Goal: Task Accomplishment & Management: Complete application form

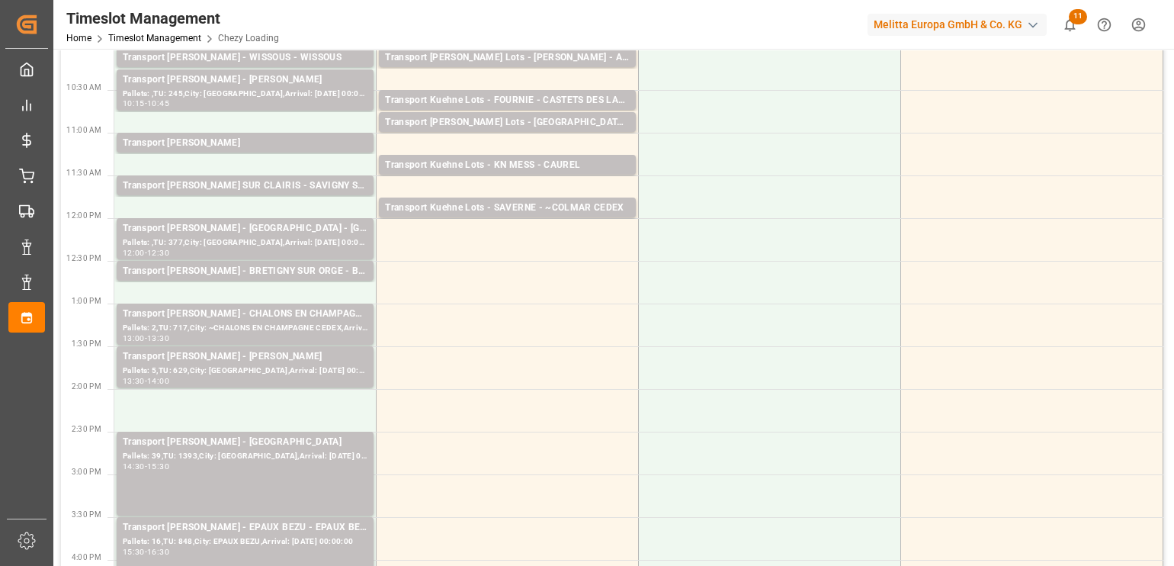
scroll to position [286, 0]
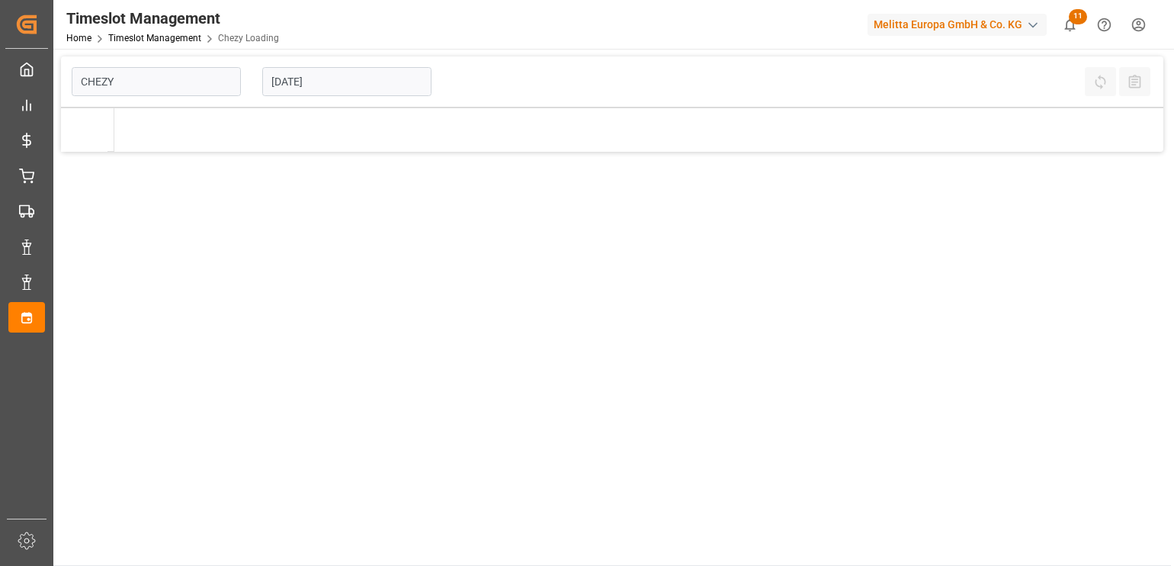
type input "Chezy Loading"
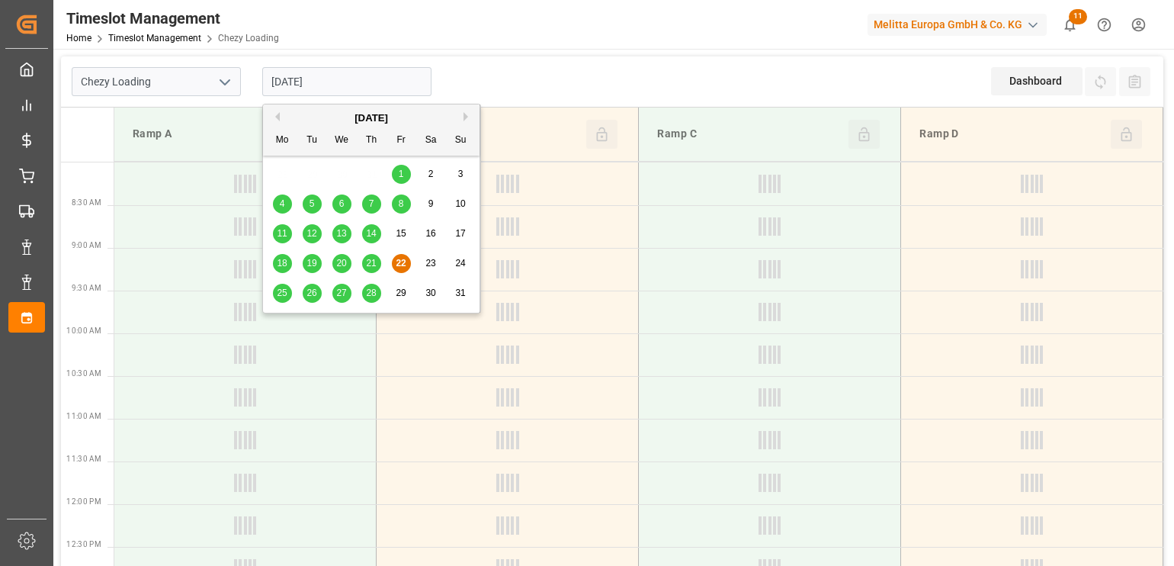
click at [361, 78] on input "[DATE]" at bounding box center [346, 81] width 169 height 29
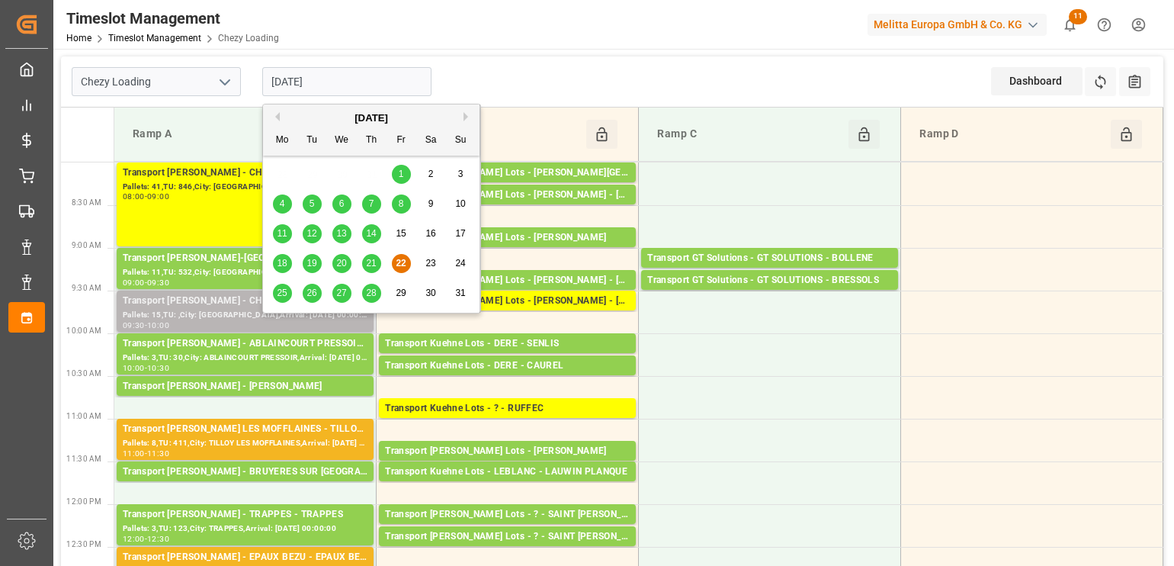
click at [237, 307] on div "Transport [PERSON_NAME] - CHOLET" at bounding box center [245, 300] width 245 height 15
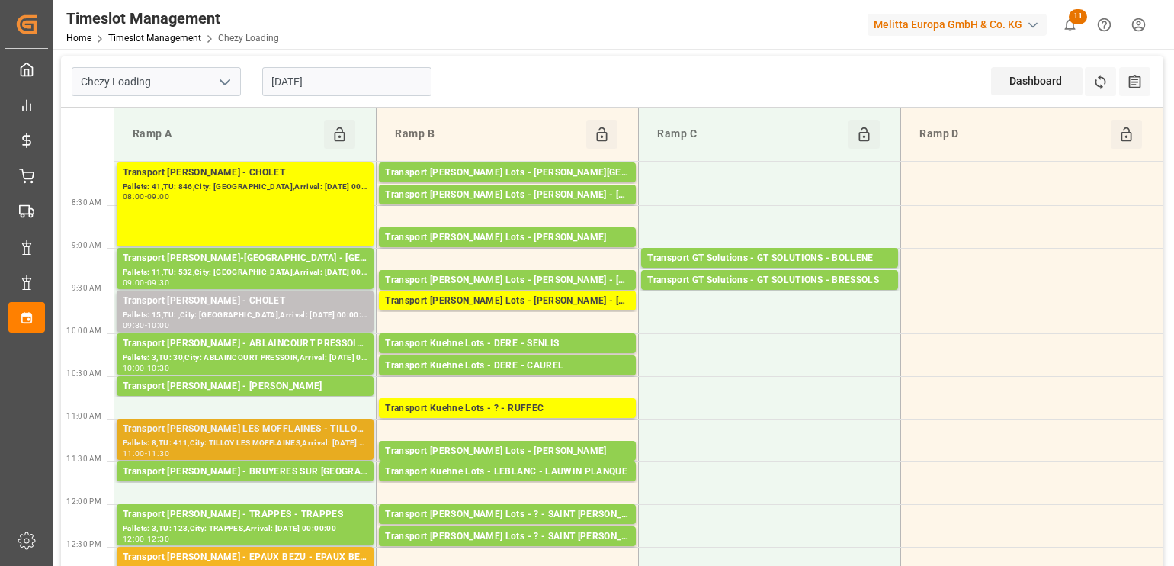
click at [261, 426] on div "Transport [PERSON_NAME] LES MOFFLAINES - TILLOY LES MOFFLAINES" at bounding box center [245, 428] width 245 height 15
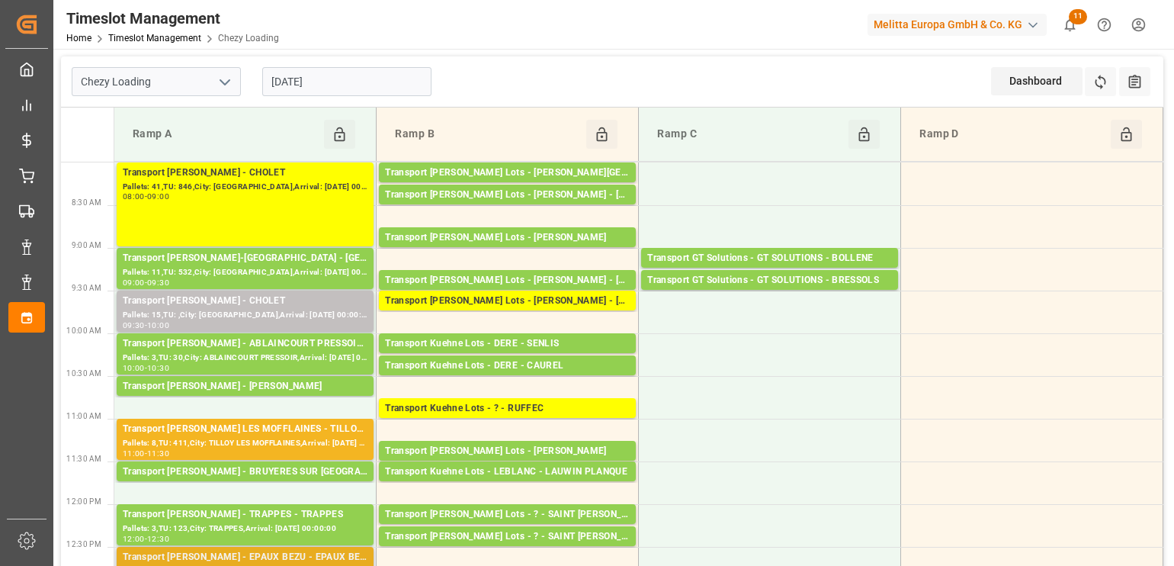
click at [271, 551] on div "Transport [PERSON_NAME] - EPAUX BEZU - EPAUX BEZU" at bounding box center [245, 556] width 245 height 15
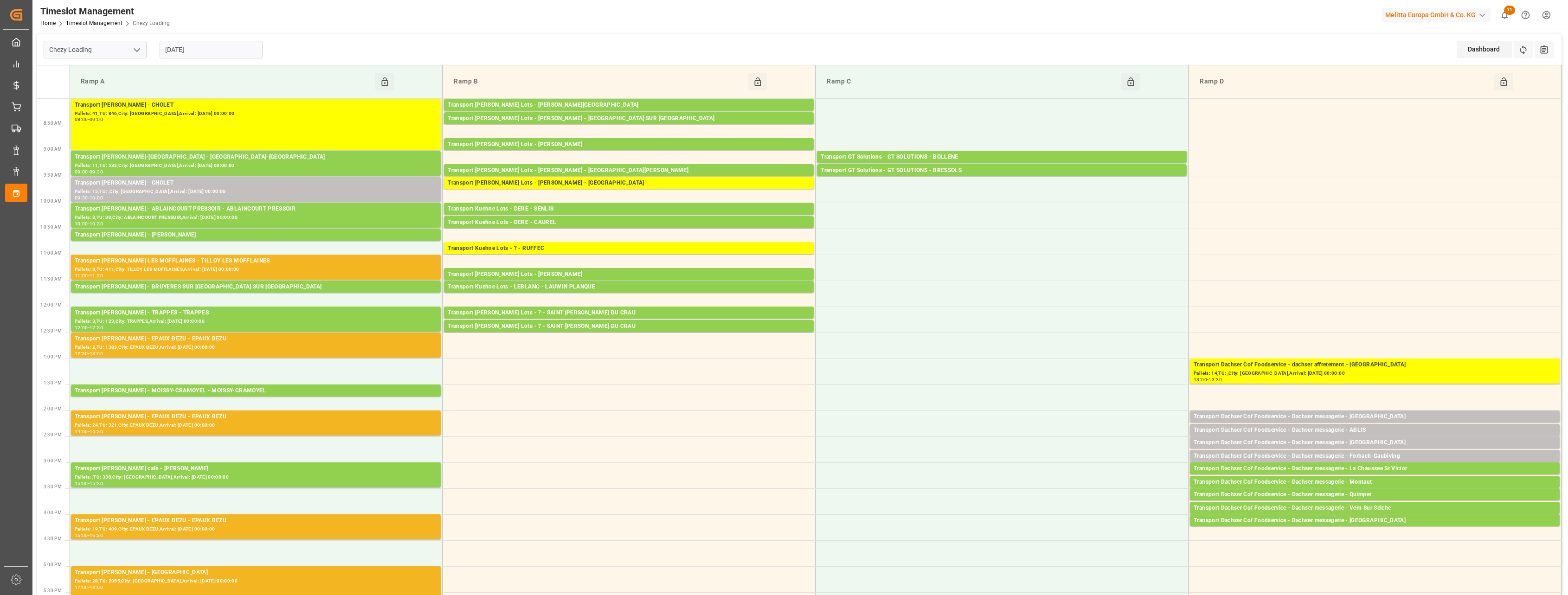
click at [338, 265] on div "Transport [PERSON_NAME] LES MOFFLAINES - TILLOY LES MOFFLAINES" at bounding box center [256, 260] width 362 height 9
click at [338, 344] on div "Pallets: 2,TU: 1383,City: EPAUX BEZU,Arrival: [DATE] 00:00:00" at bounding box center [256, 347] width 362 height 8
click at [340, 344] on div "Pallets: 24,TU: 321,City: EPAUX BEZU,Arrival: [DATE] 00:00:00" at bounding box center [256, 425] width 362 height 8
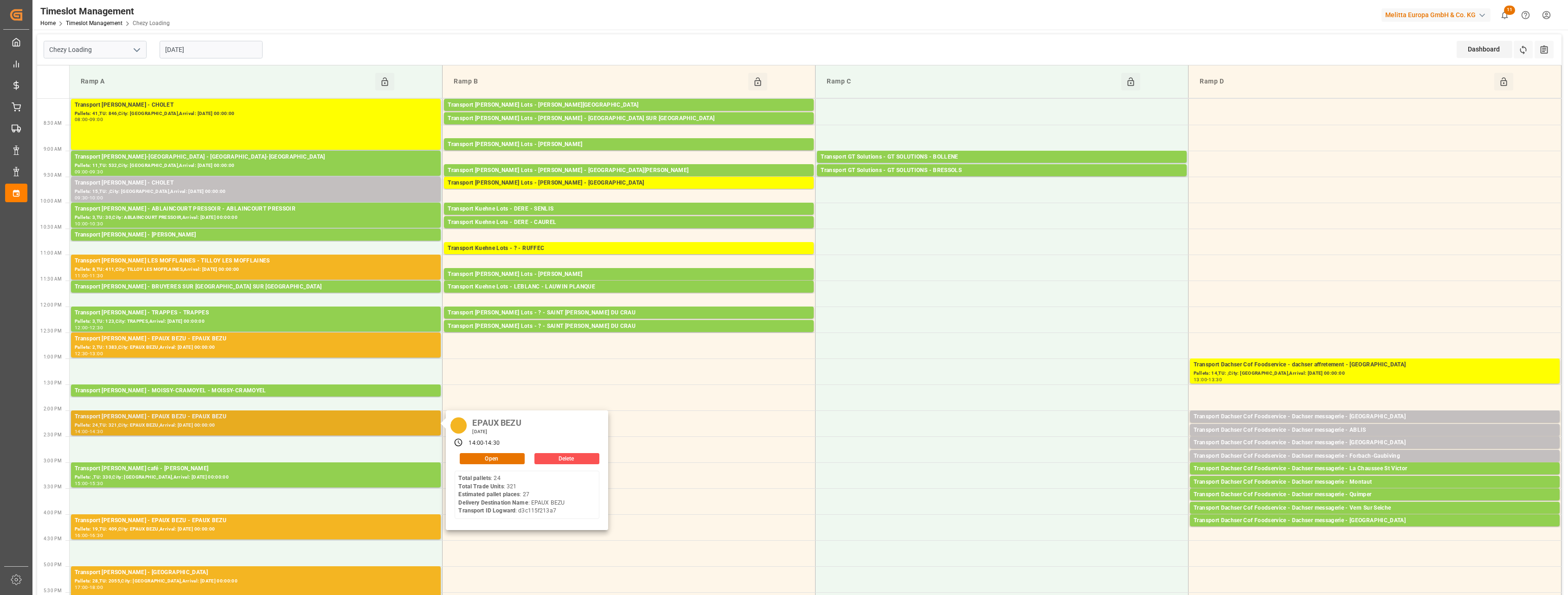
scroll to position [58, 0]
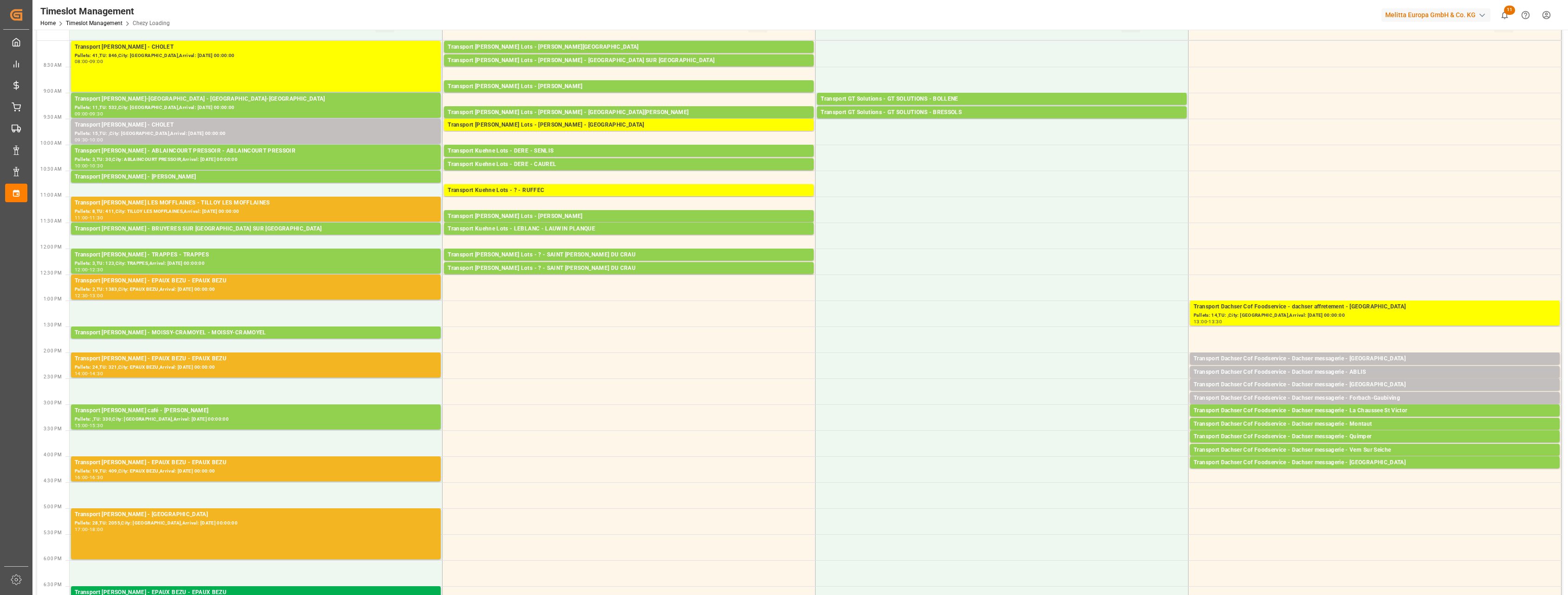
click at [355, 214] on div "Pallets: 8,TU: 411,City: TILLOY LES MOFFLAINES,Arrival: [DATE] 00:00:00" at bounding box center [256, 211] width 362 height 8
click at [365, 291] on div "Pallets: 2,TU: 1383,City: EPAUX BEZU,Arrival: [DATE] 00:00:00" at bounding box center [256, 289] width 362 height 8
click at [354, 344] on div "Pallets: 24,TU: 321,City: EPAUX BEZU,Arrival: [DATE] 00:00:00" at bounding box center [256, 367] width 362 height 8
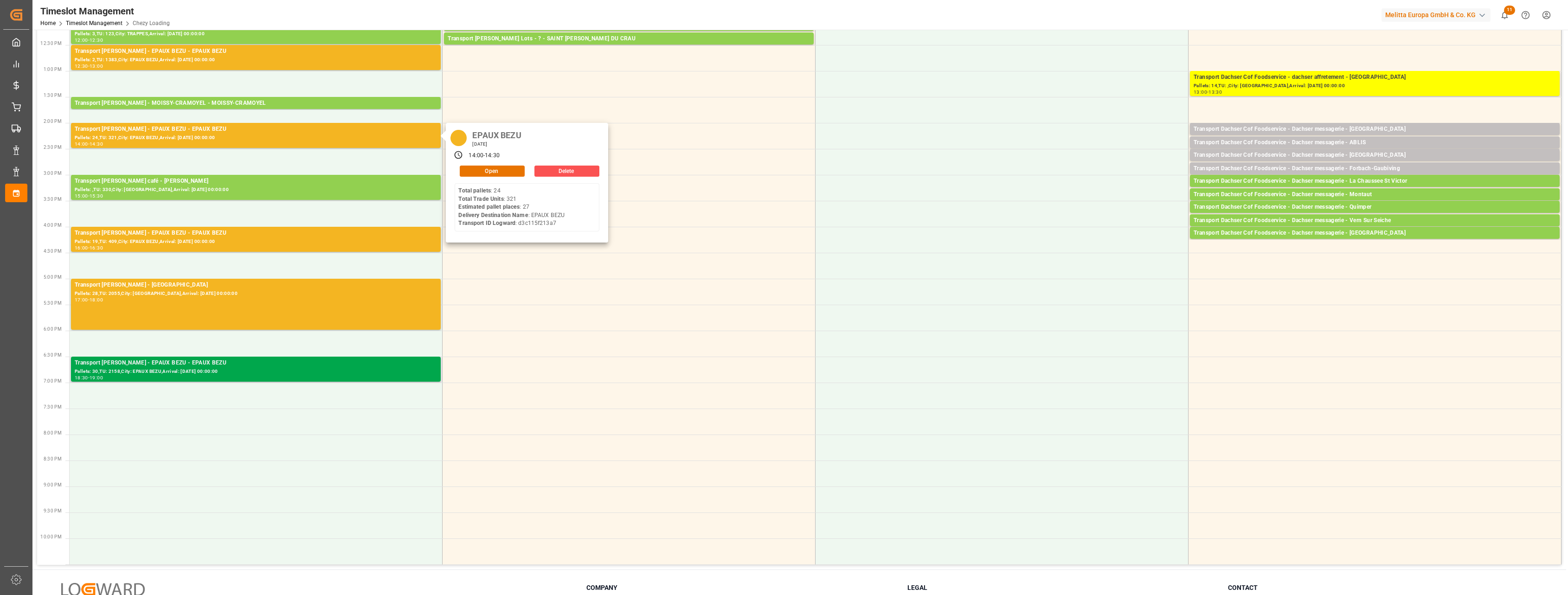
scroll to position [290, 0]
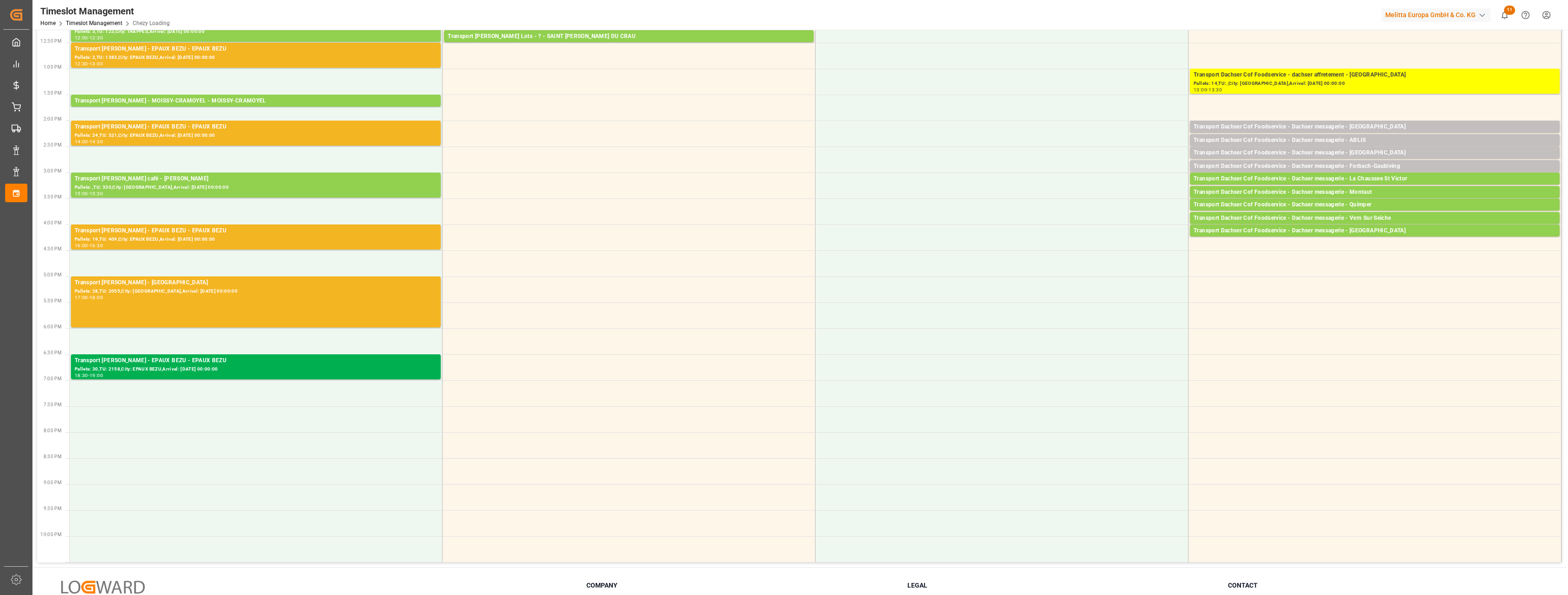
click at [340, 310] on div "Transport [PERSON_NAME] - [GEOGRAPHIC_DATA]: 28,TU: 2055,City: [GEOGRAPHIC_DATA…" at bounding box center [256, 302] width 362 height 47
click at [341, 240] on div "Pallets: 19,TU: 409,City: EPAUX BEZU,Arrival: [DATE] 00:00:00" at bounding box center [256, 239] width 362 height 8
click at [337, 128] on div "Transport [PERSON_NAME] - EPAUX BEZU - EPAUX BEZU" at bounding box center [256, 127] width 362 height 9
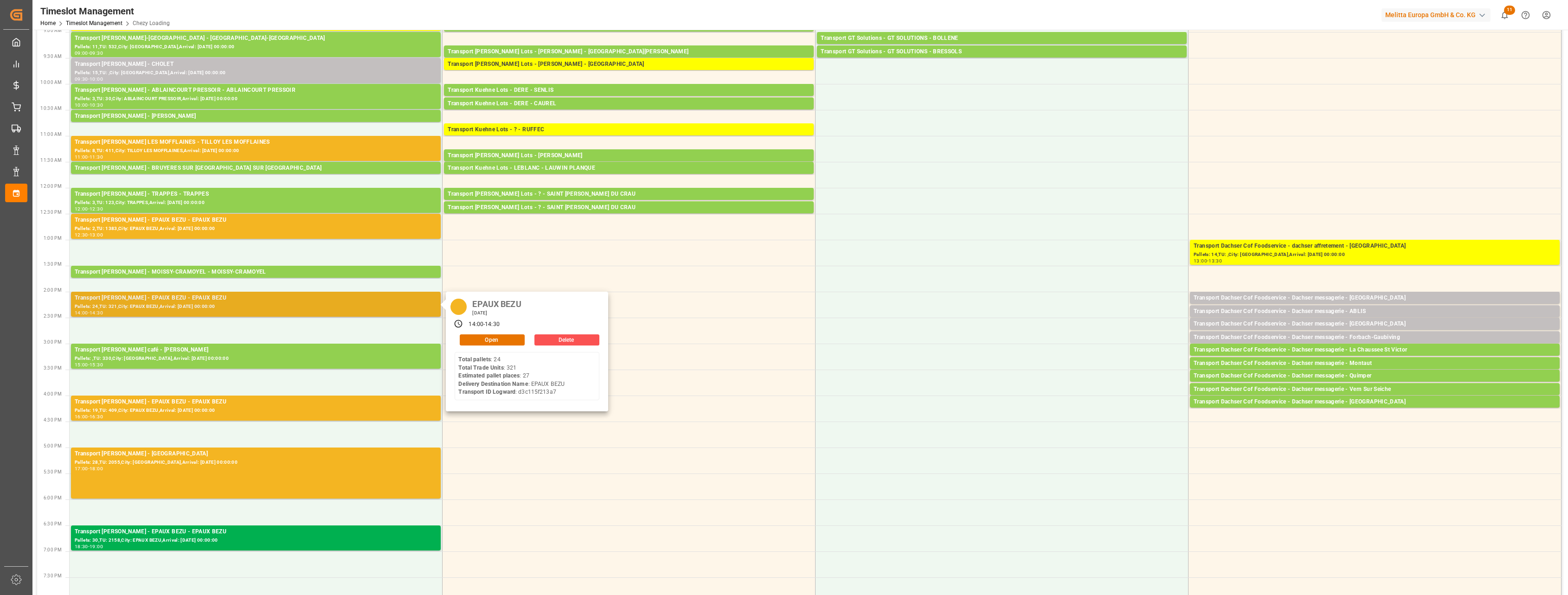
scroll to position [116, 0]
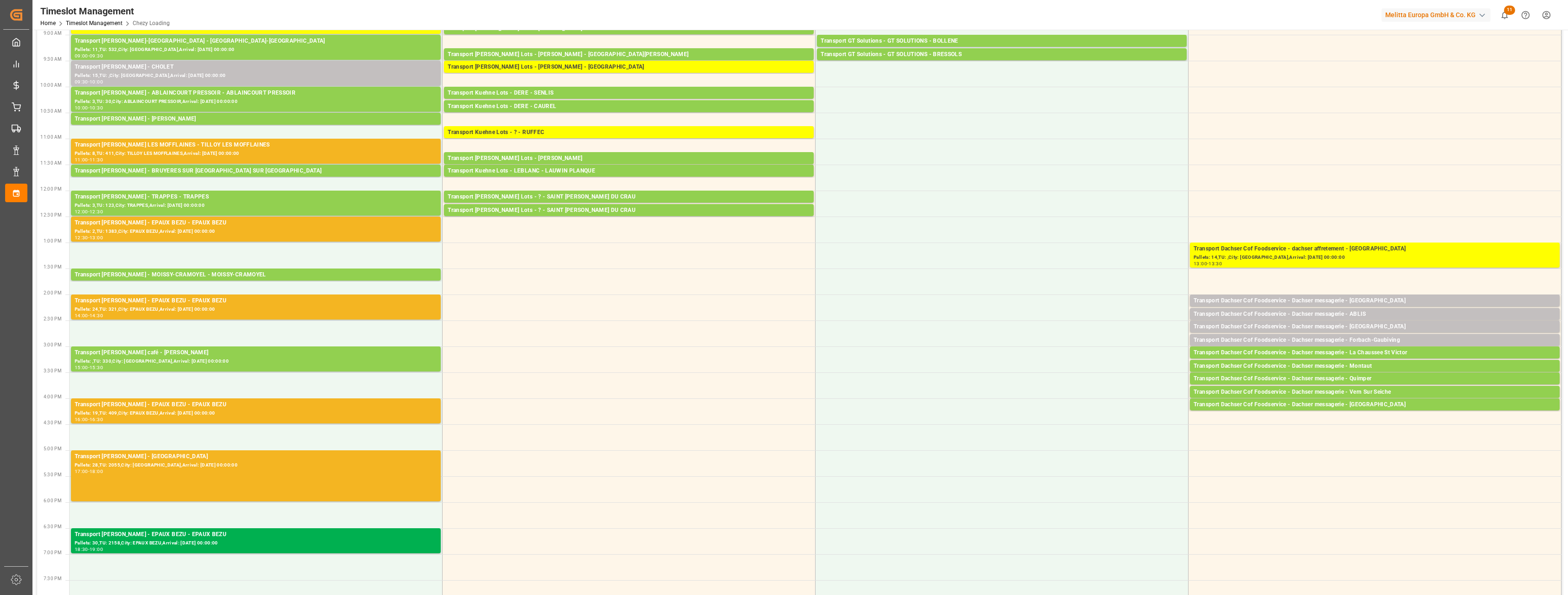
click at [338, 223] on div "Transport [PERSON_NAME] - EPAUX BEZU - EPAUX BEZU" at bounding box center [256, 223] width 362 height 9
click at [340, 149] on div "Transport [PERSON_NAME] LES MOFFLAINES - TILLOY LES MOFFLAINES" at bounding box center [256, 145] width 362 height 9
click at [339, 74] on div "Pallets: 15,TU: ,City: [GEOGRAPHIC_DATA],Arrival: [DATE] 00:00:00" at bounding box center [256, 75] width 362 height 8
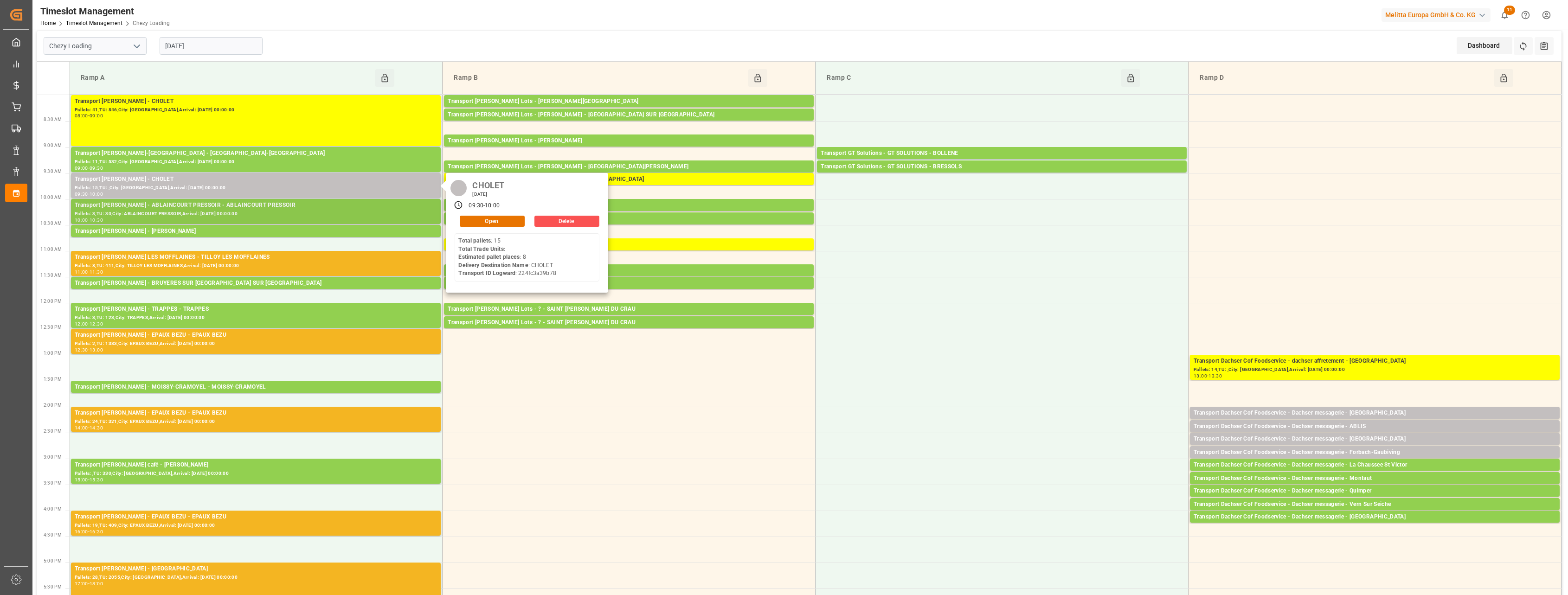
scroll to position [0, 0]
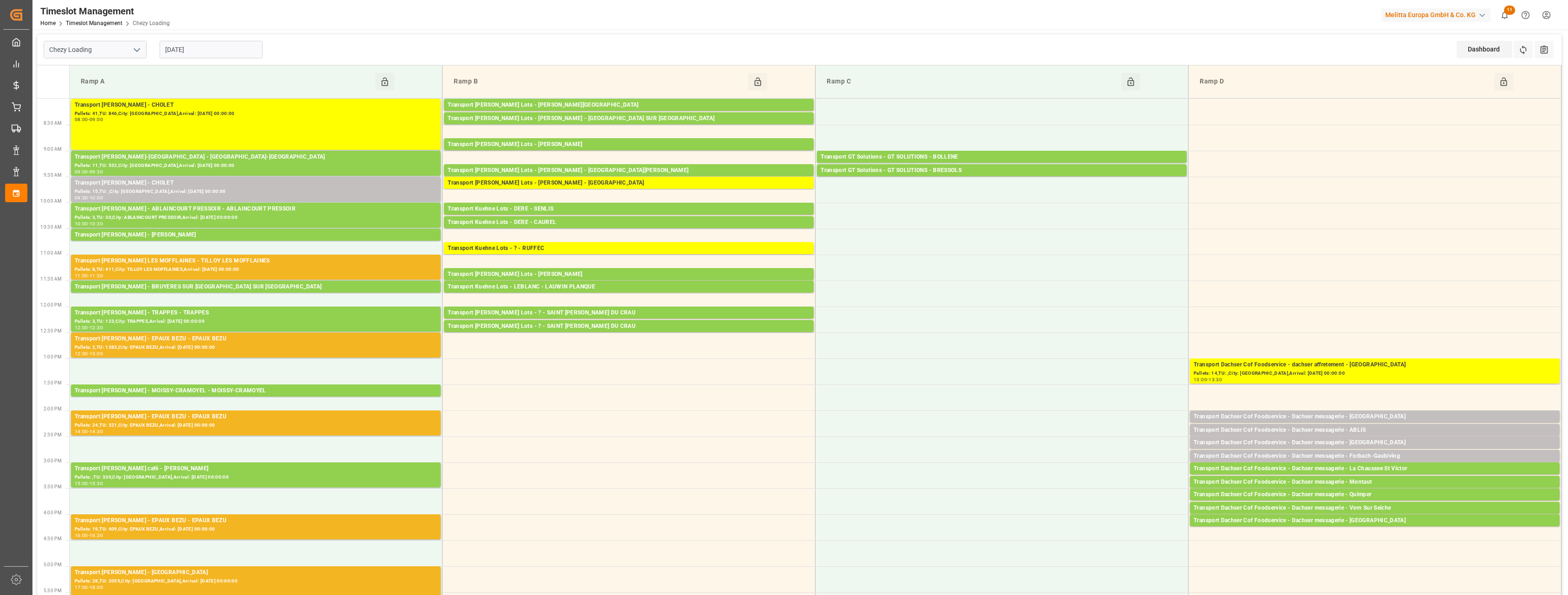
click at [337, 181] on div "Transport [PERSON_NAME] - CHOLET" at bounding box center [256, 183] width 362 height 9
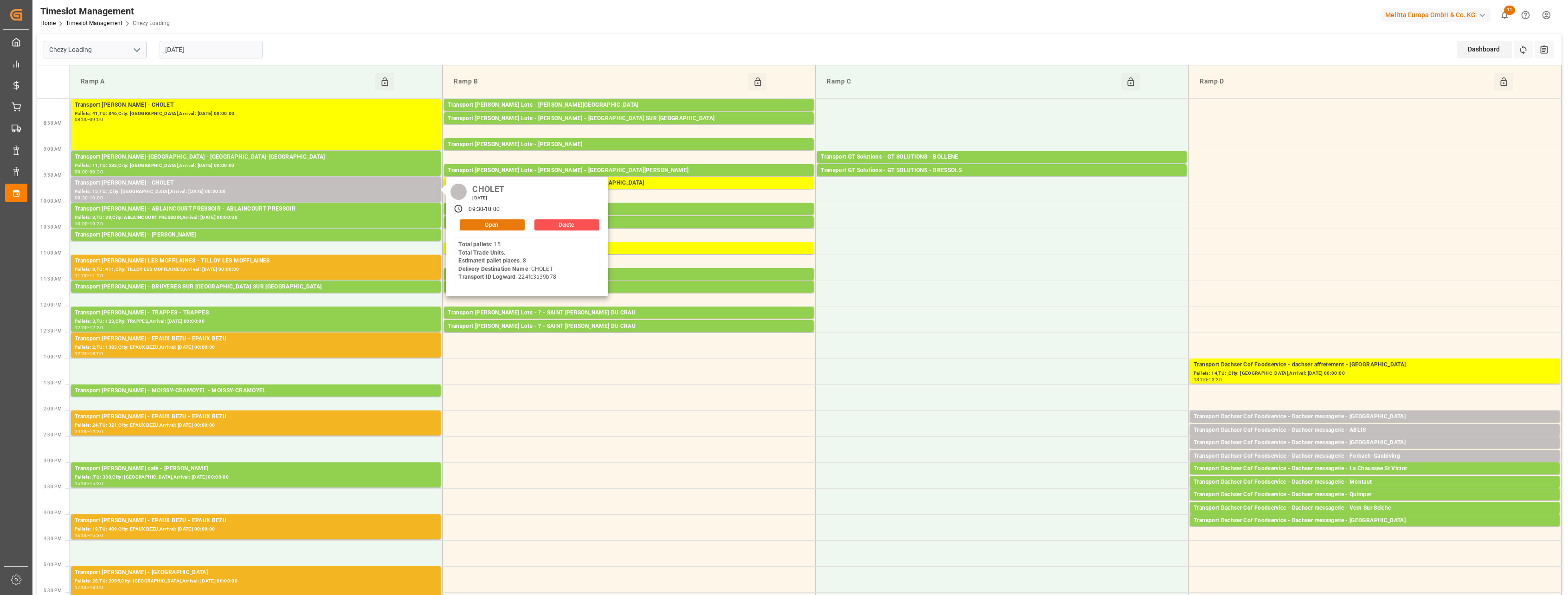
click at [520, 224] on button "Open" at bounding box center [492, 224] width 65 height 11
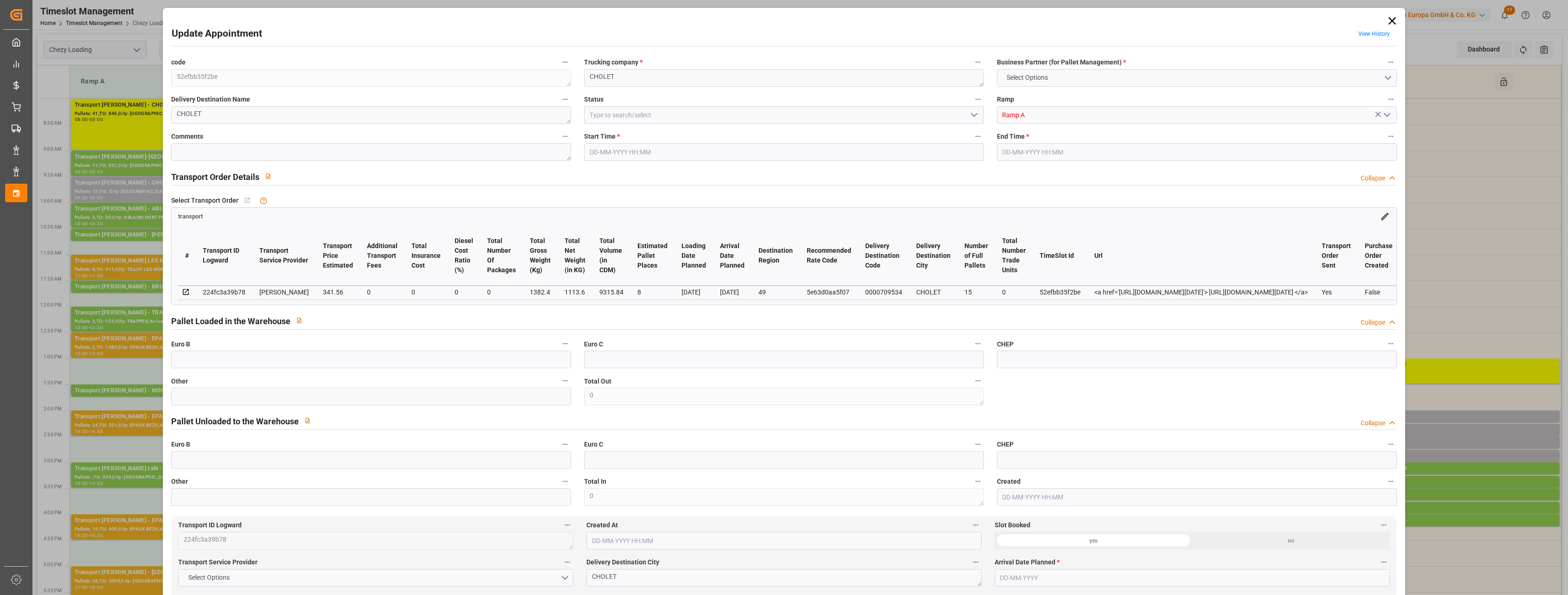
type input "8"
type input "341.56"
type input "0"
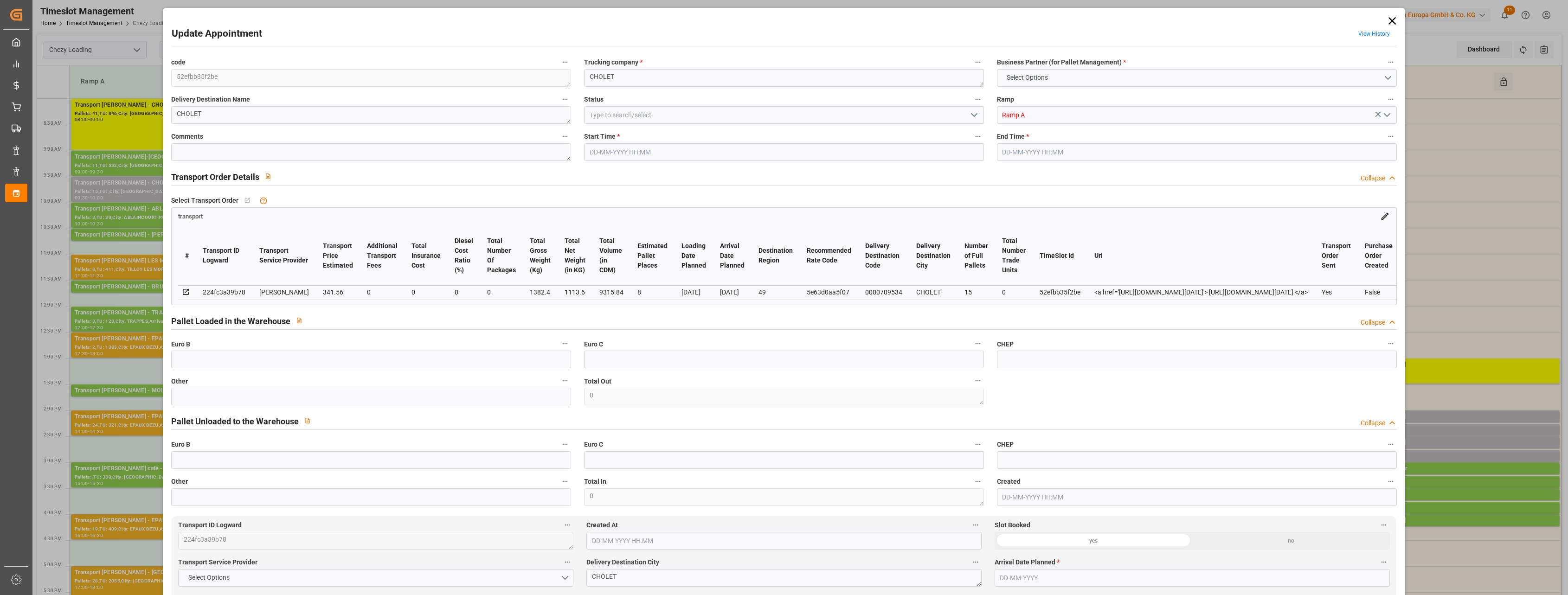
type input "327.7268"
type input "-13.8332"
type input "0"
type input "1113.6"
type input "1800"
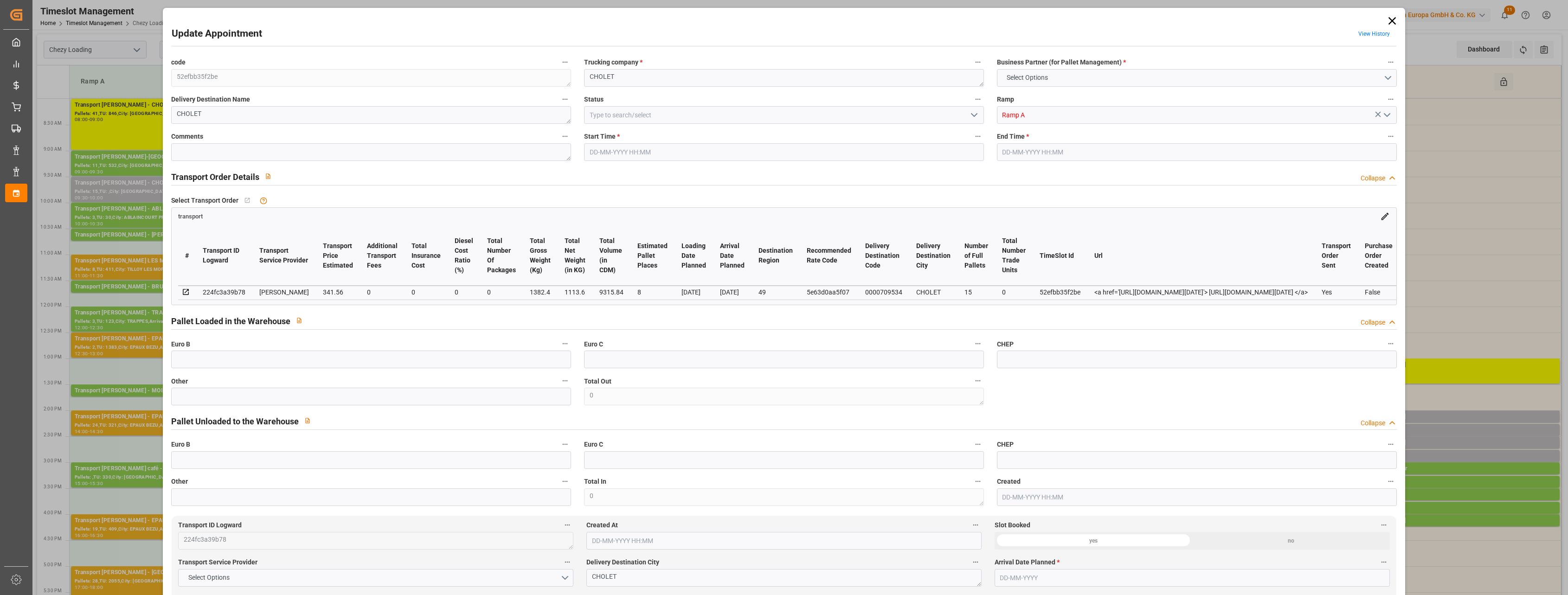
type input "9315.84"
type input "49"
type input "15"
type input "0"
type input "15"
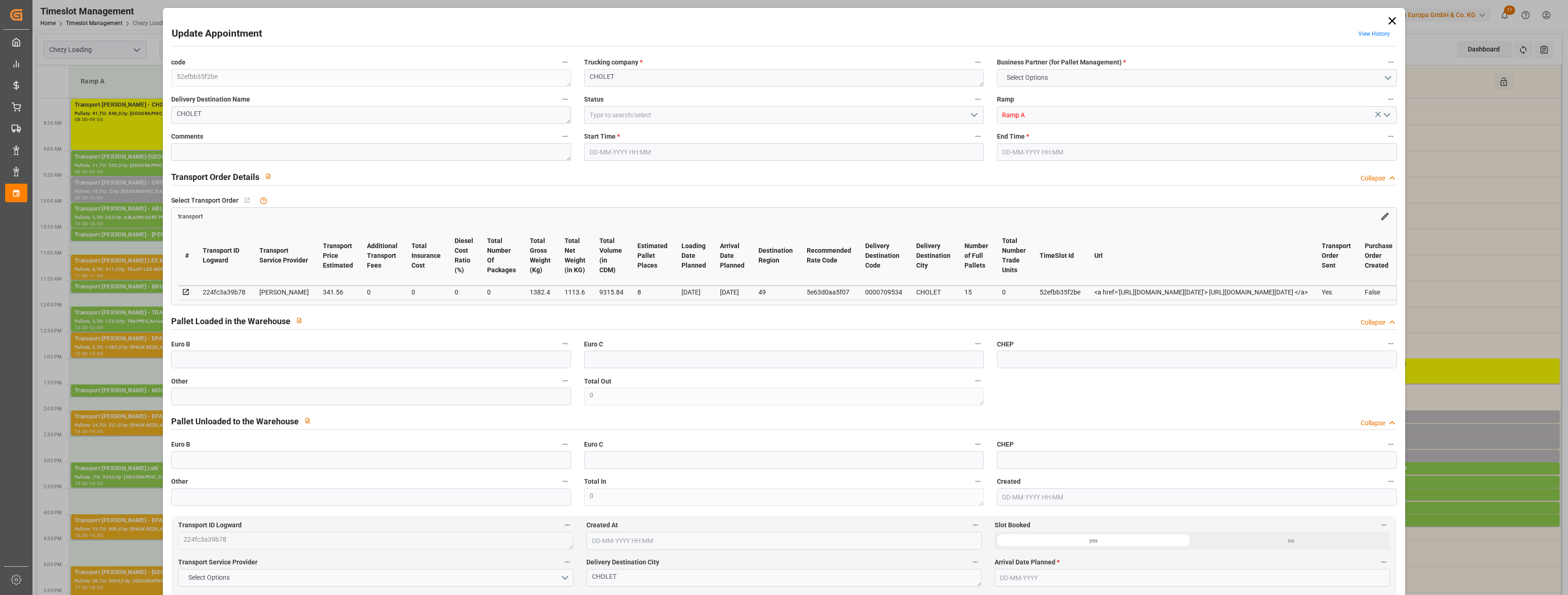
type input "101"
type input "1382.4"
type input "0"
type input "4710.8598"
type input "0"
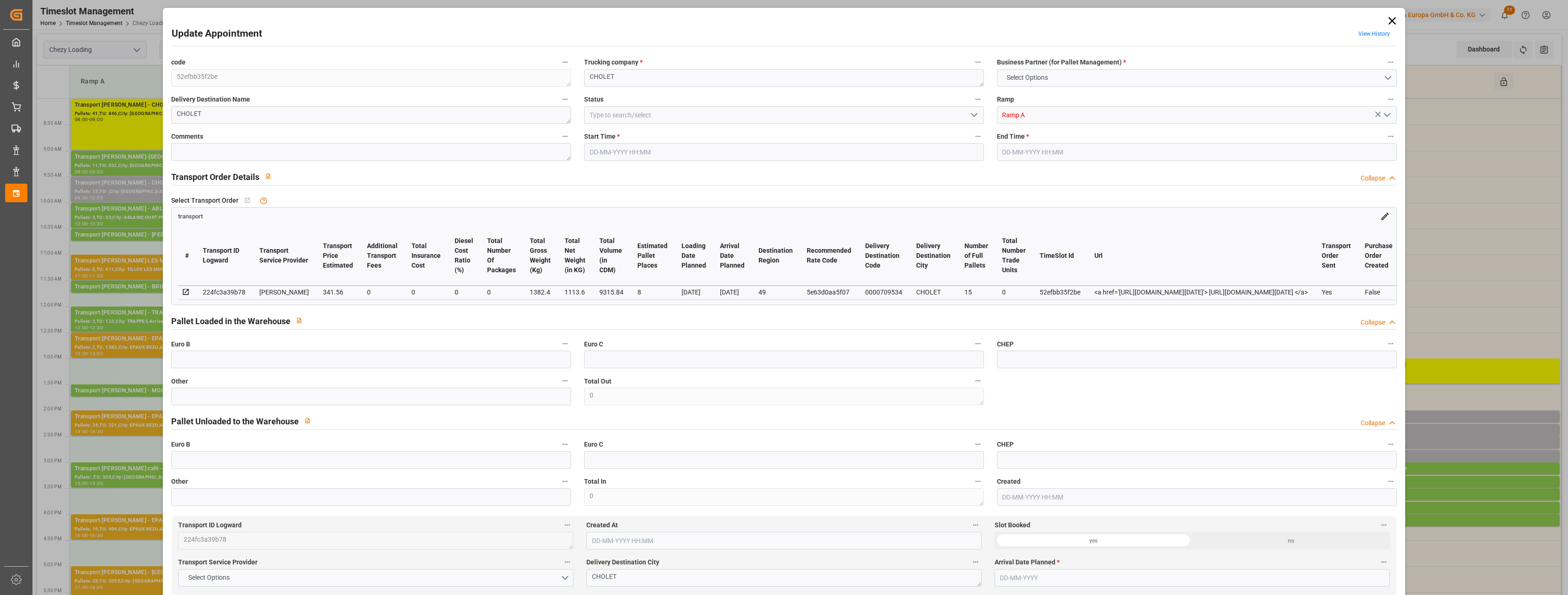
type input "0"
type input "21"
type input "35"
type input "[DATE] 09:30"
type input "[DATE] 10:00"
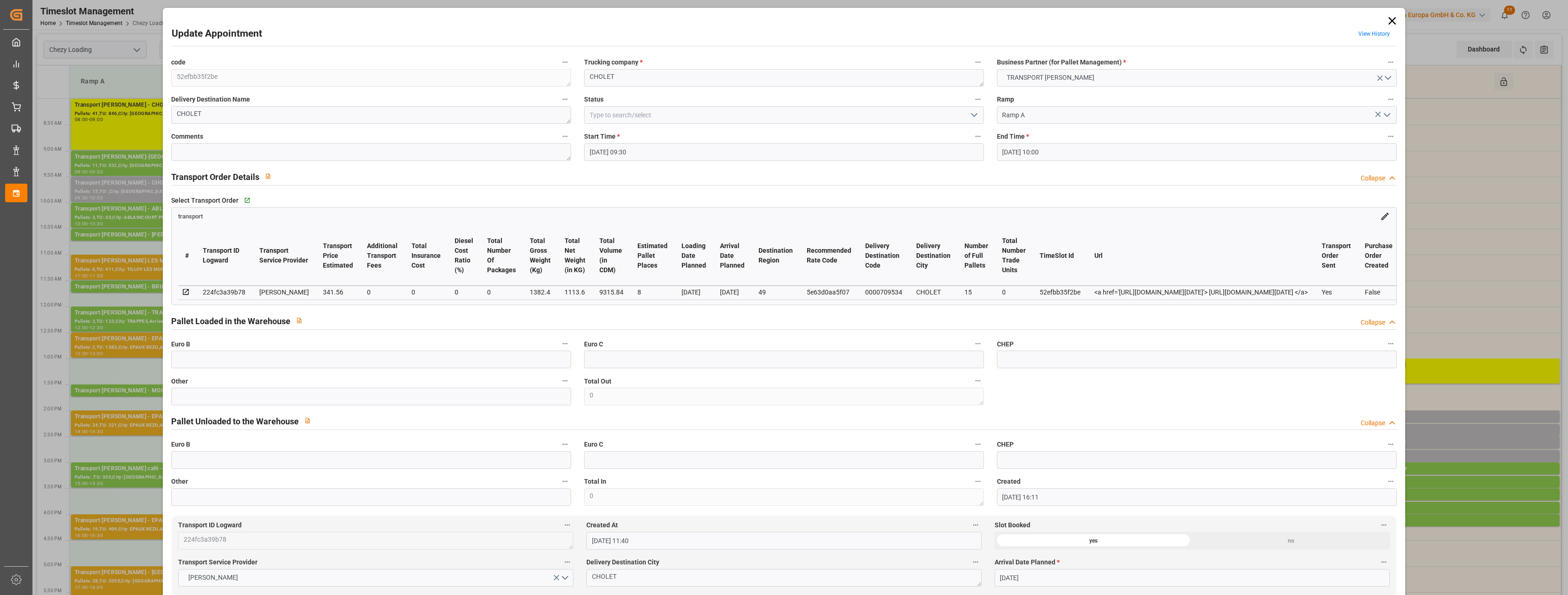
type input "[DATE] 16:11"
type input "[DATE] 11:40"
type input "[DATE]"
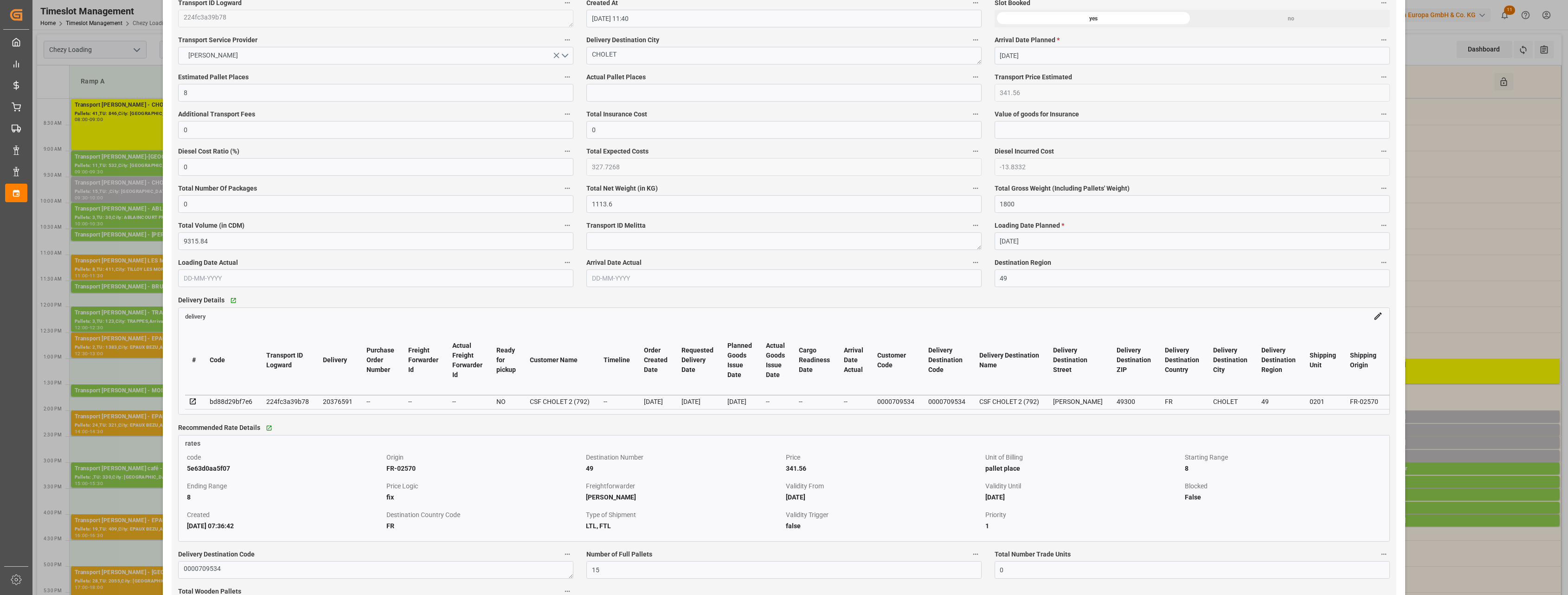
scroll to position [580, 0]
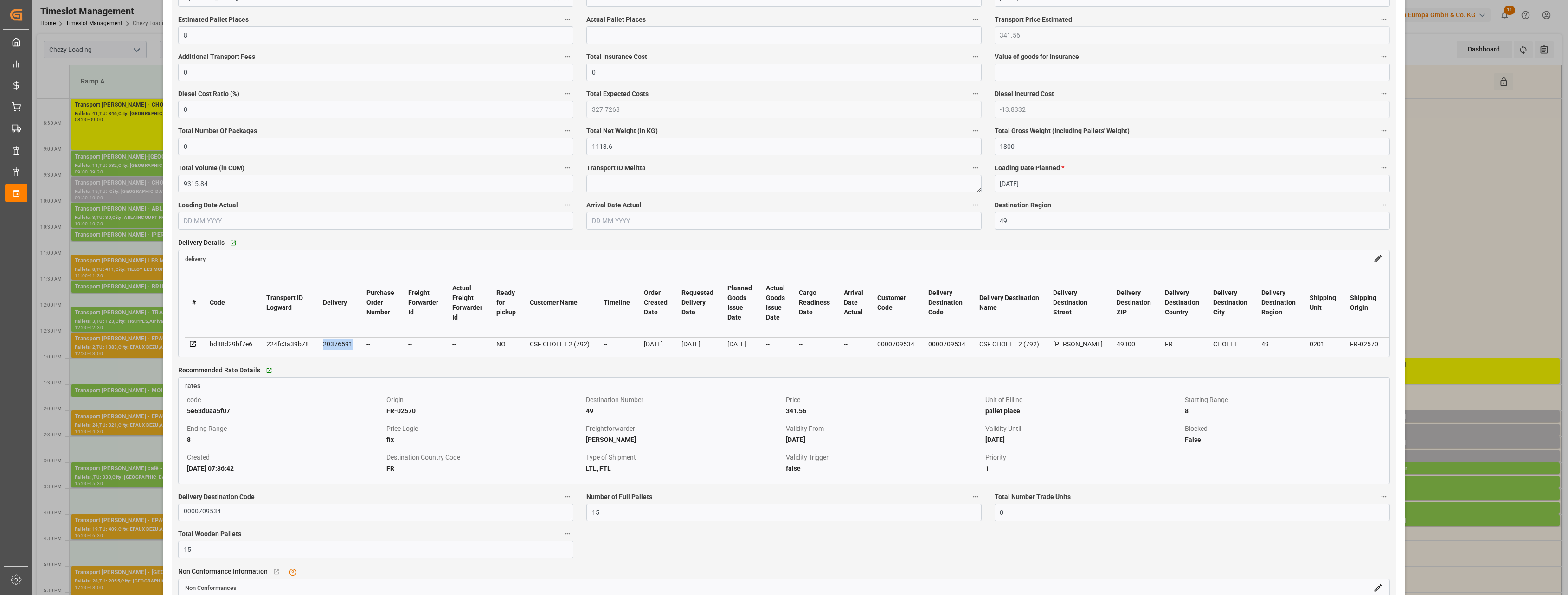
drag, startPoint x: 350, startPoint y: 348, endPoint x: 323, endPoint y: 347, distance: 27.0
click at [323, 344] on div "20376591" at bounding box center [337, 344] width 30 height 11
copy div "20376591"
click at [109, 99] on div "Update Appointment View History code 52efbb35f2be Trucking company * CHOLET Bus…" at bounding box center [784, 298] width 1568 height 595
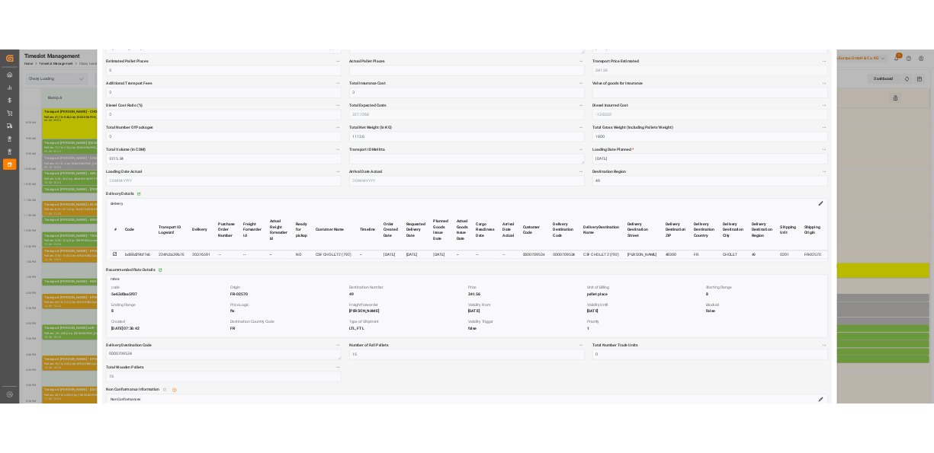
scroll to position [0, 0]
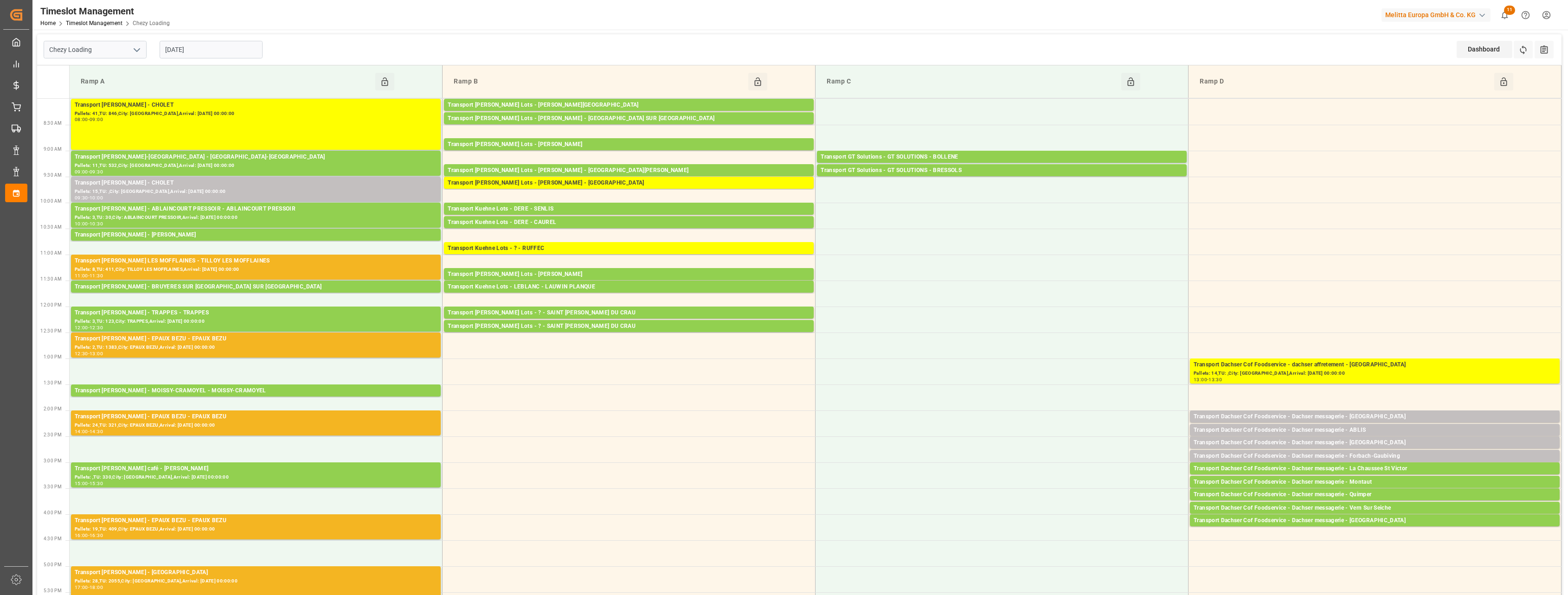
click at [215, 54] on input "[DATE]" at bounding box center [211, 49] width 103 height 18
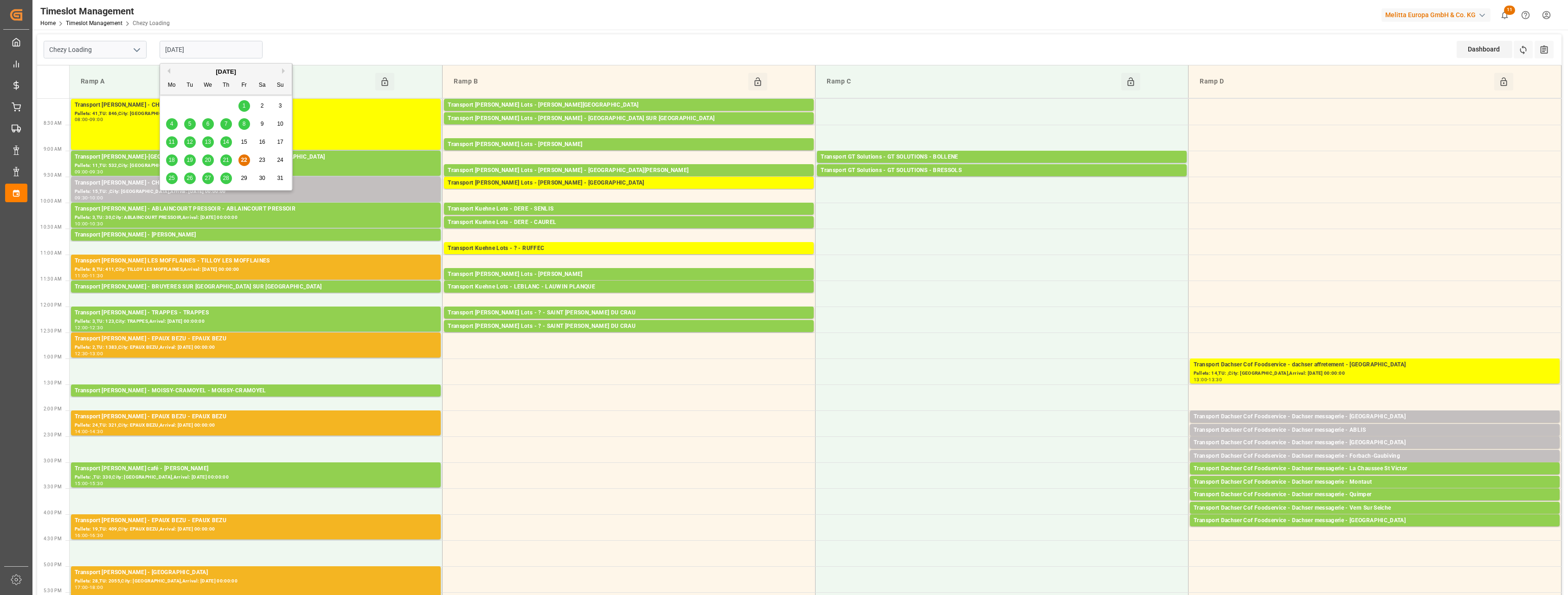
click at [208, 176] on span "27" at bounding box center [208, 178] width 6 height 7
type input "[DATE]"
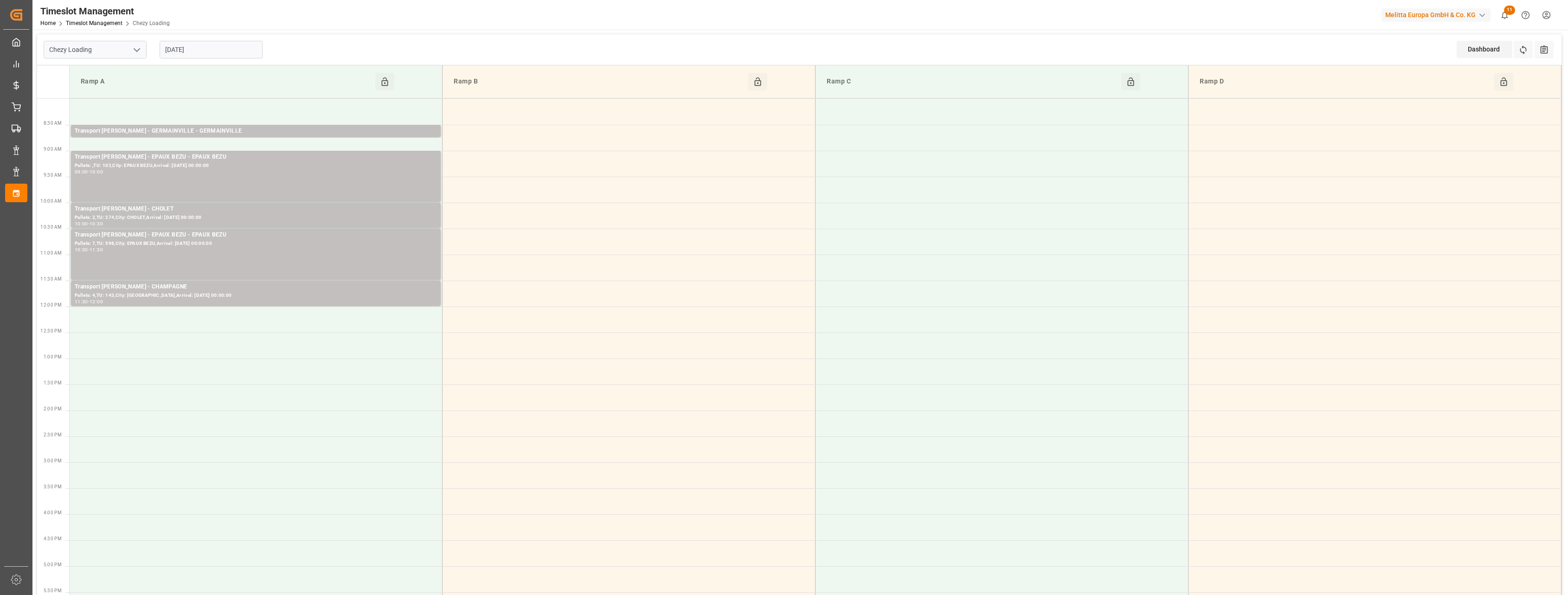
click at [202, 50] on input "[DATE]" at bounding box center [211, 49] width 103 height 18
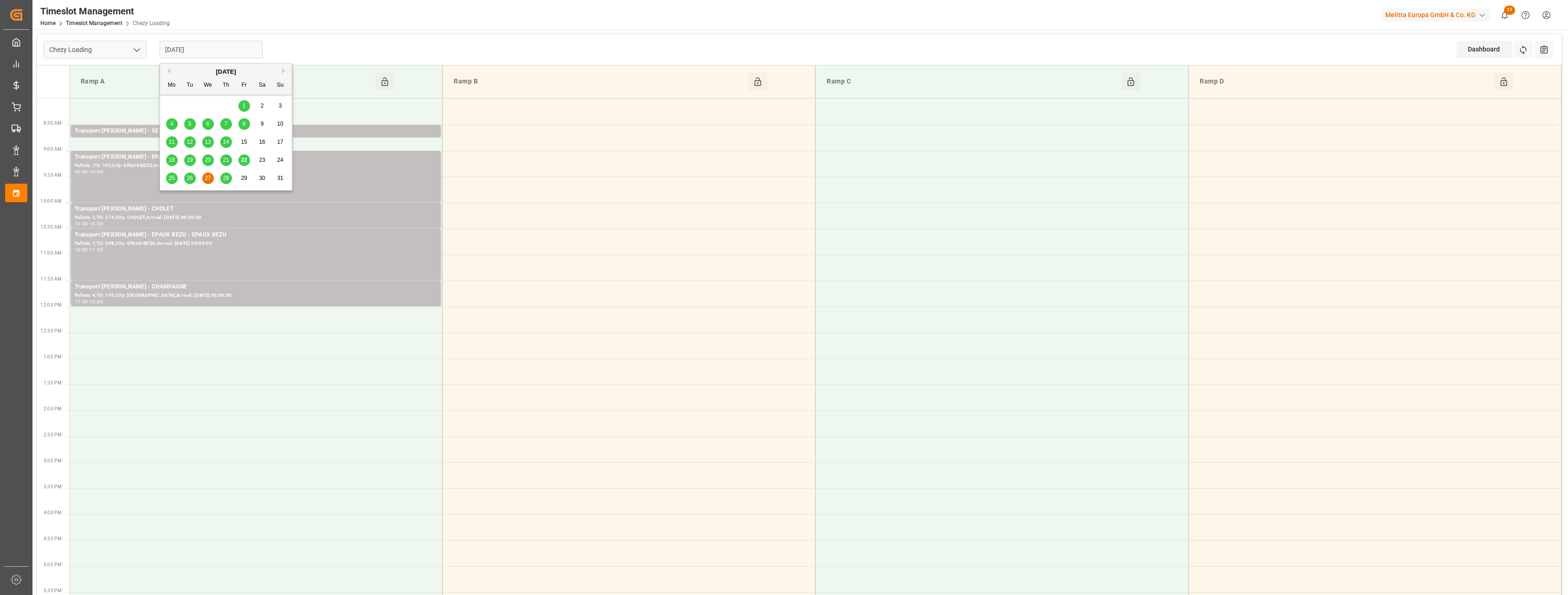
click at [139, 51] on icon "open menu" at bounding box center [137, 50] width 11 height 11
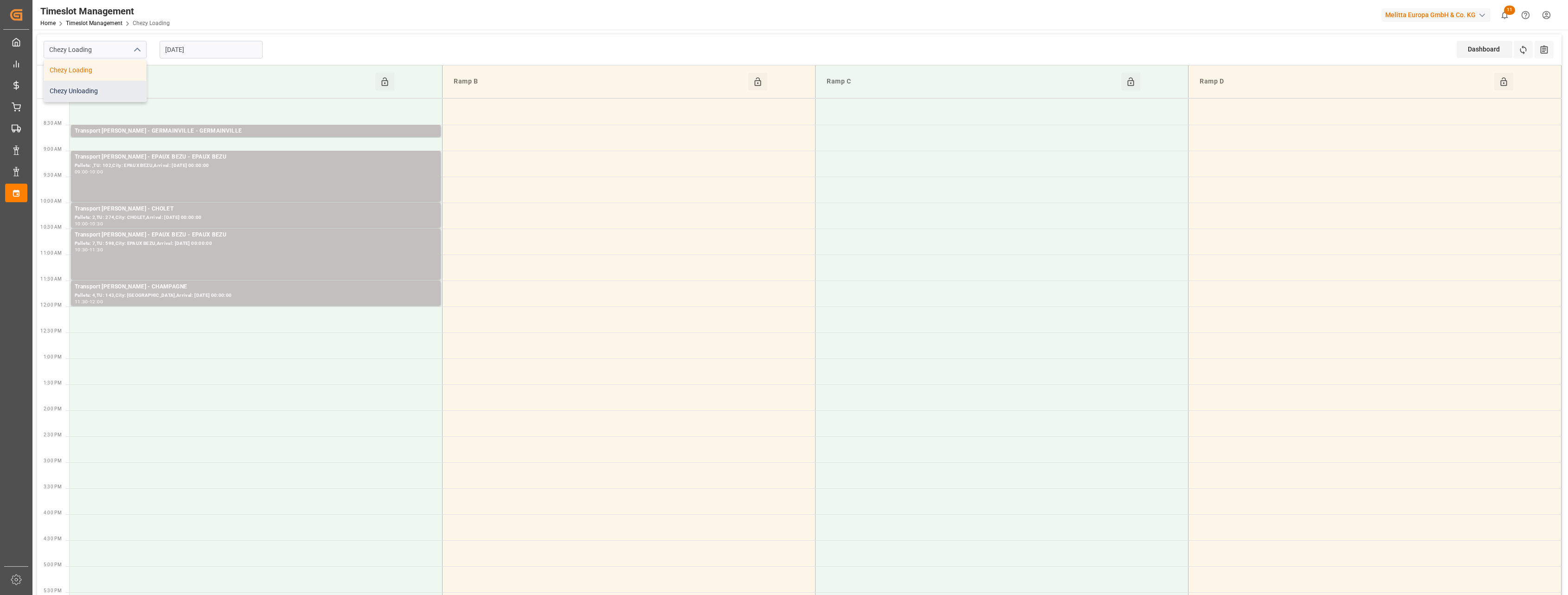
click at [114, 89] on div "Chezy Unloading" at bounding box center [95, 91] width 102 height 21
type input "Chezy Unloading"
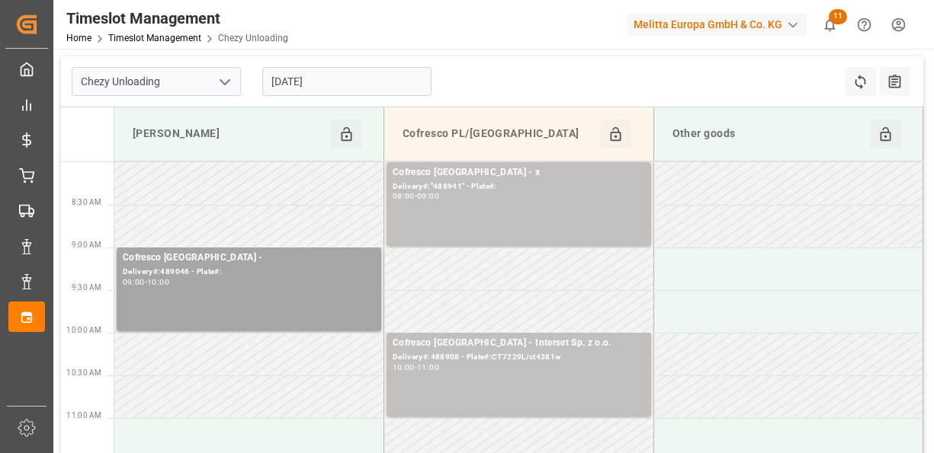
click at [348, 78] on input "[DATE]" at bounding box center [346, 81] width 169 height 29
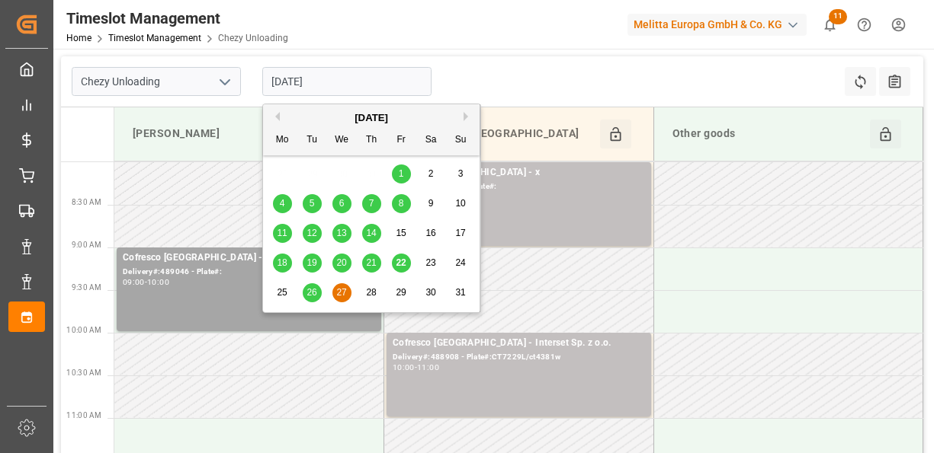
click at [319, 292] on div "26" at bounding box center [312, 293] width 19 height 18
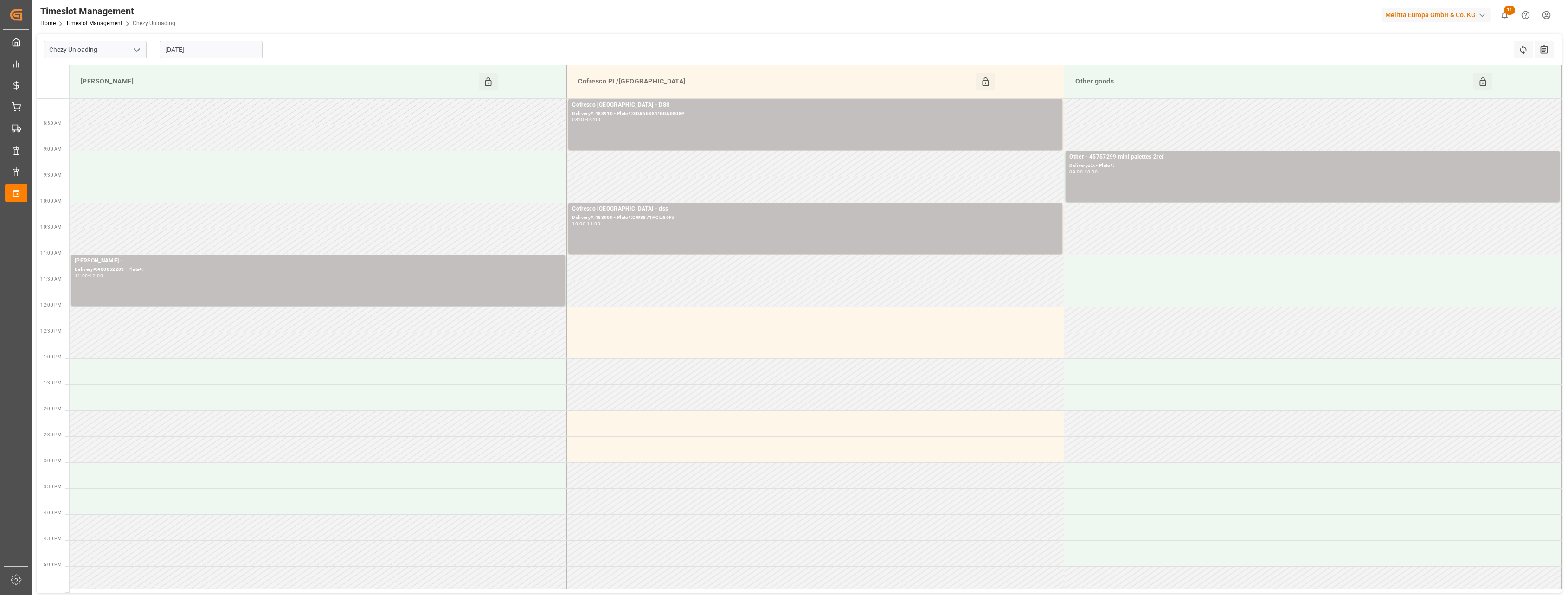
click at [236, 55] on input "[DATE]" at bounding box center [211, 49] width 103 height 18
click at [225, 178] on span "28" at bounding box center [226, 178] width 6 height 7
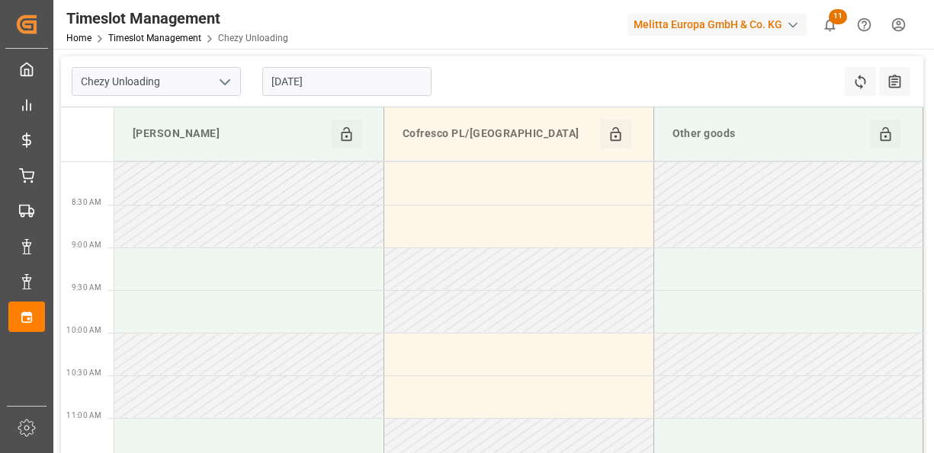
click at [401, 86] on input "[DATE]" at bounding box center [346, 81] width 169 height 29
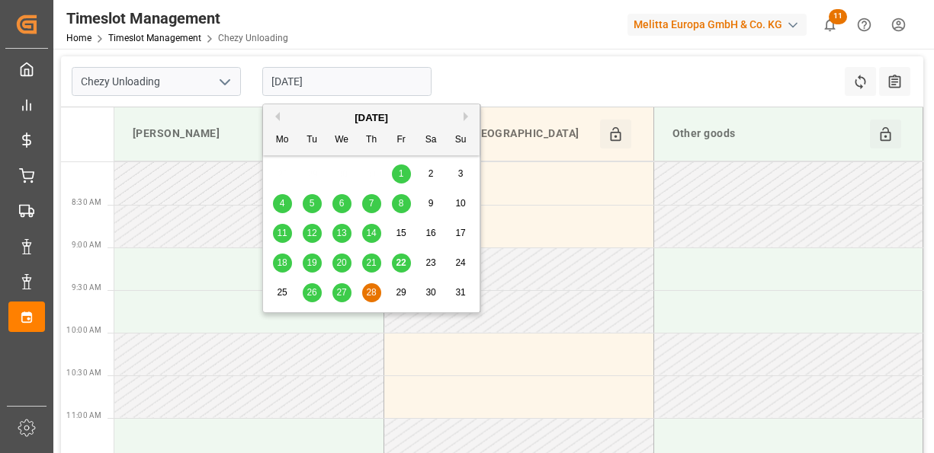
click at [328, 293] on div "25 26 27 28 29 30 31" at bounding box center [372, 293] width 208 height 30
click at [337, 285] on div "27" at bounding box center [341, 293] width 19 height 18
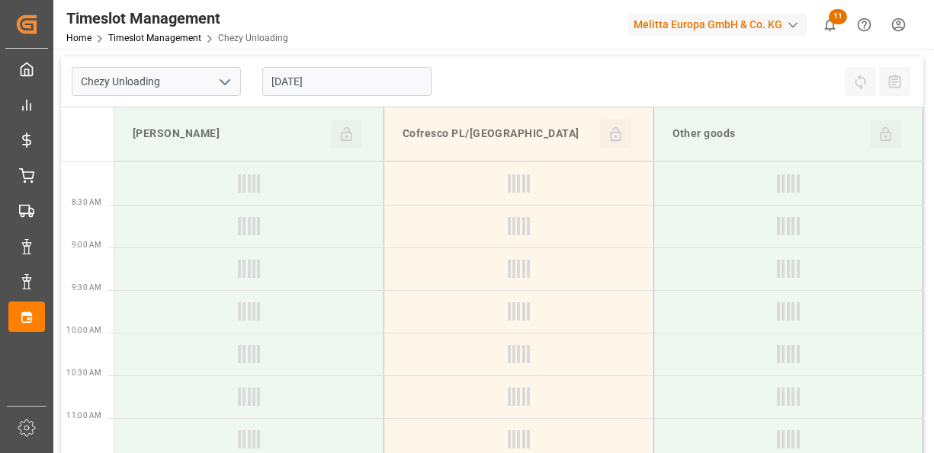
type input "[DATE]"
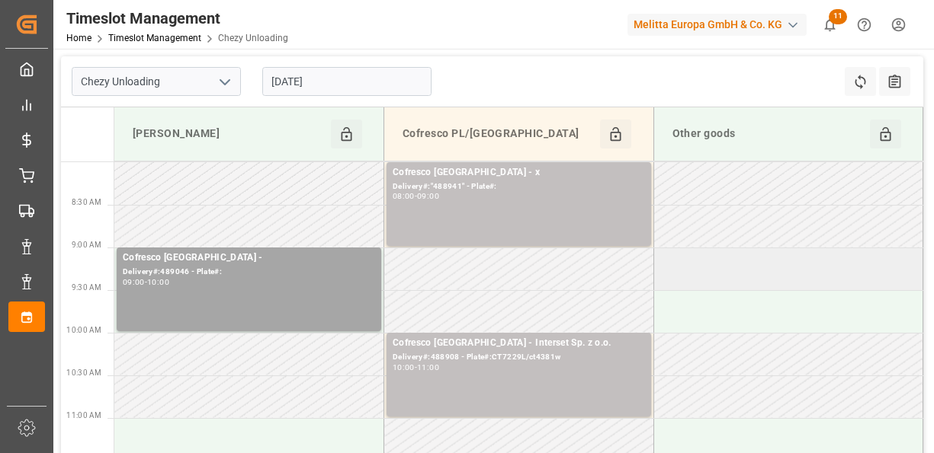
click at [726, 265] on td at bounding box center [788, 269] width 270 height 43
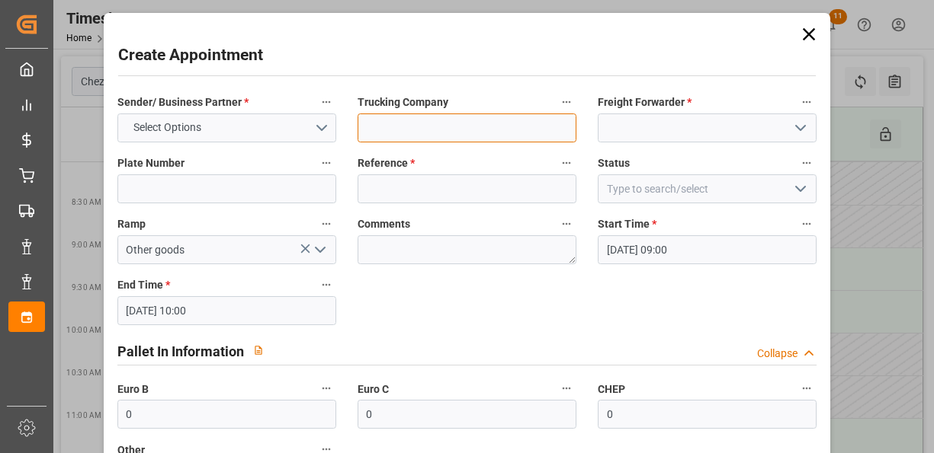
click at [489, 116] on input at bounding box center [466, 128] width 219 height 29
type input "siegman"
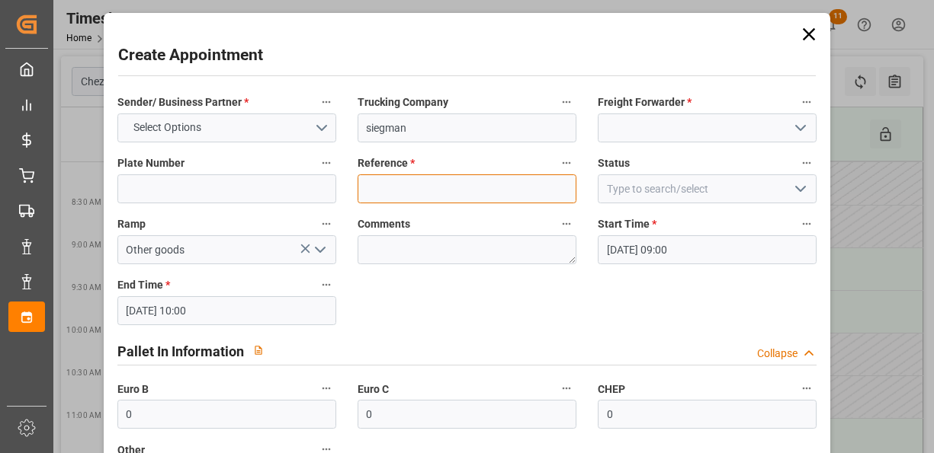
click at [364, 193] on input at bounding box center [466, 189] width 219 height 29
paste input "489048 + 489049 | Delivery 27/08"
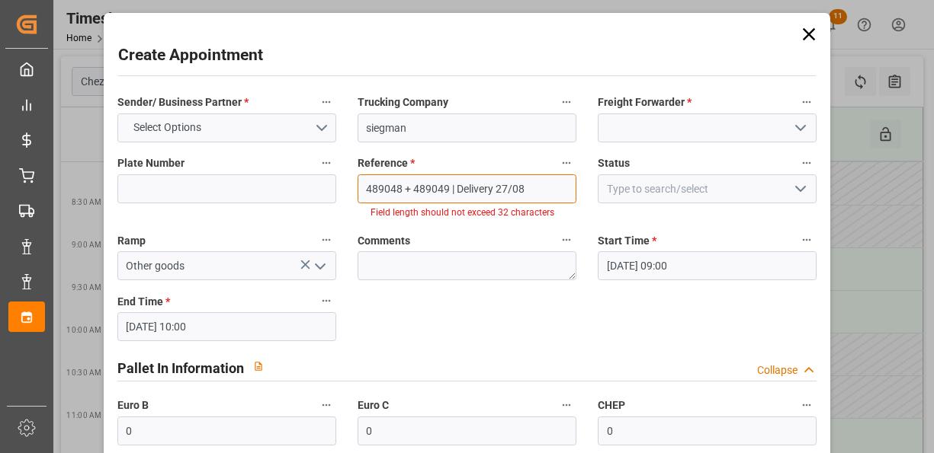
drag, startPoint x: 533, startPoint y: 187, endPoint x: 452, endPoint y: 187, distance: 81.5
click at [452, 187] on input "489048 + 489049 | Delivery 27/08" at bounding box center [466, 189] width 219 height 29
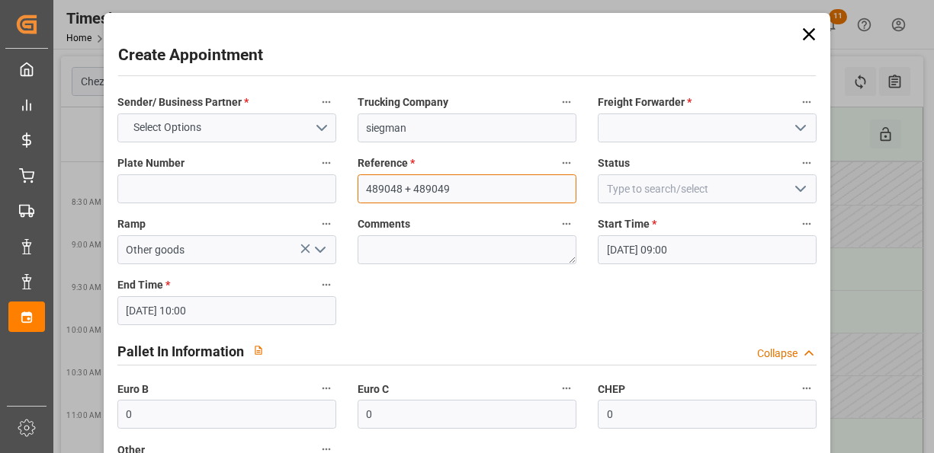
type input "489048 + 489049"
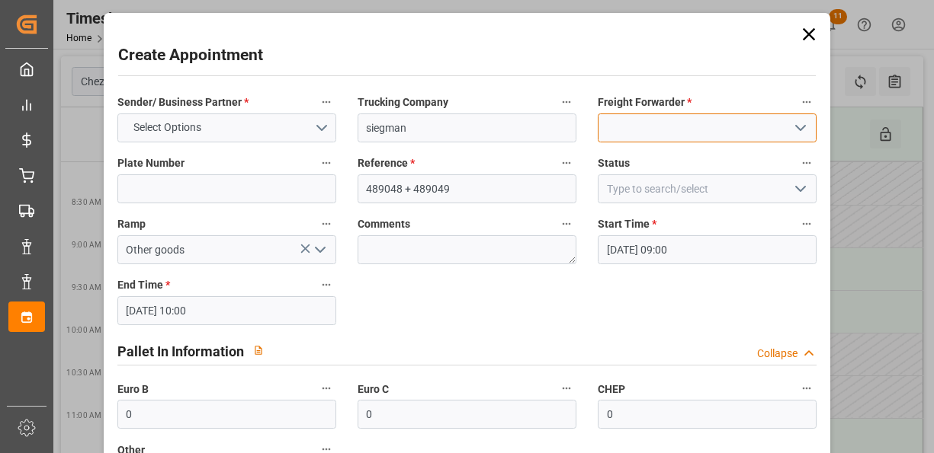
click at [711, 127] on input at bounding box center [707, 128] width 219 height 29
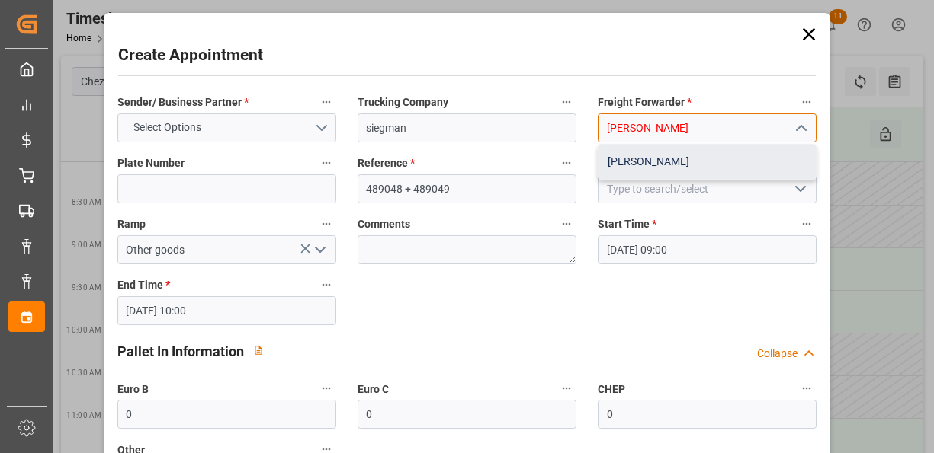
click at [697, 155] on div "[PERSON_NAME]" at bounding box center [706, 162] width 217 height 34
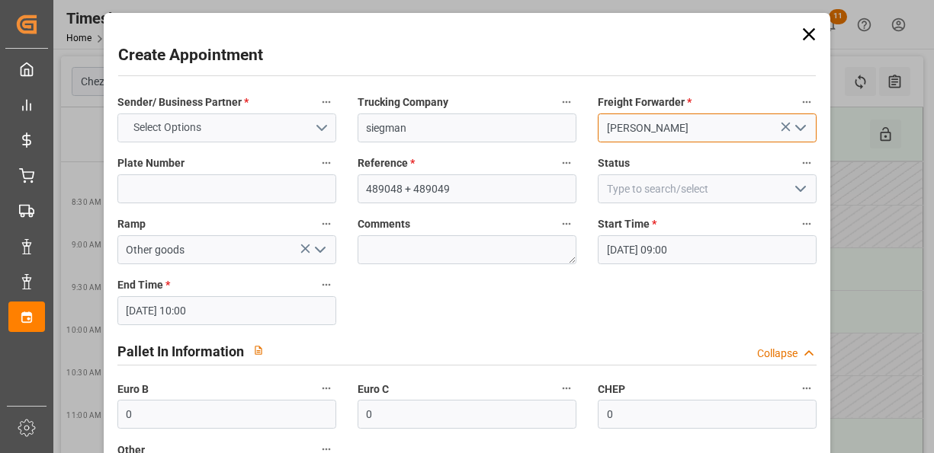
type input "[PERSON_NAME]"
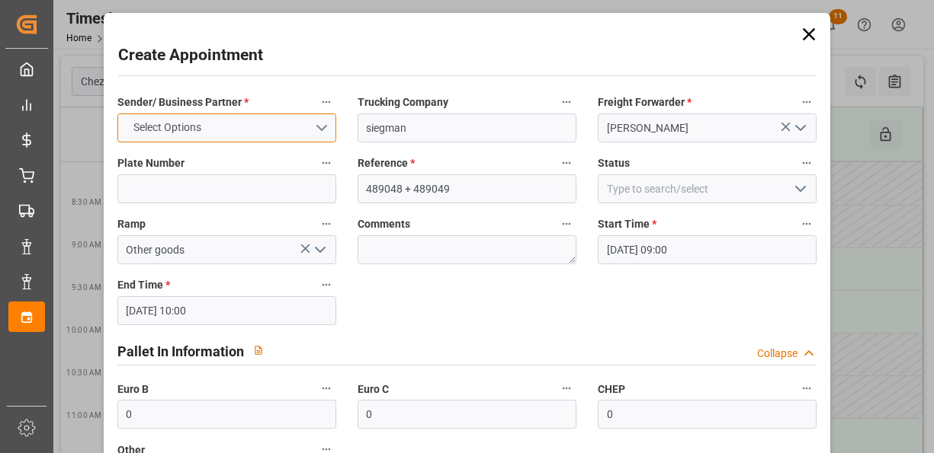
click at [286, 127] on button "Select Options" at bounding box center [226, 128] width 219 height 29
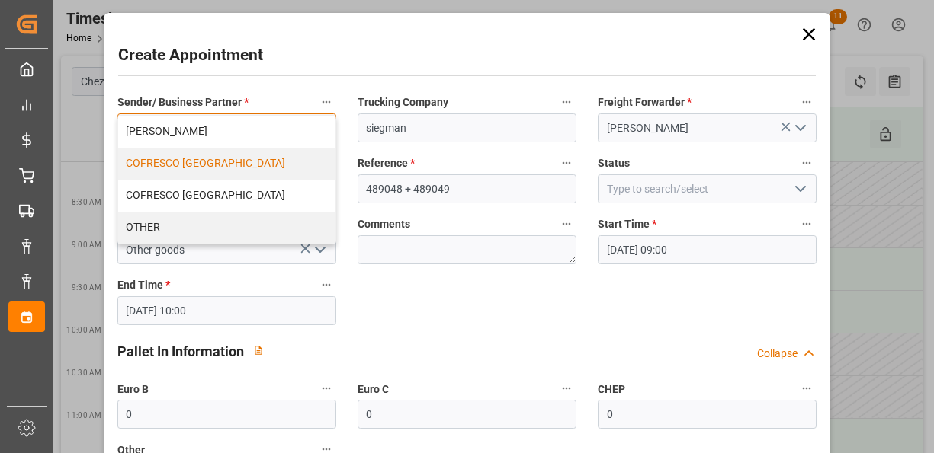
click at [258, 162] on div "COFRESCO [GEOGRAPHIC_DATA]" at bounding box center [226, 164] width 217 height 32
